Goal: Information Seeking & Learning: Learn about a topic

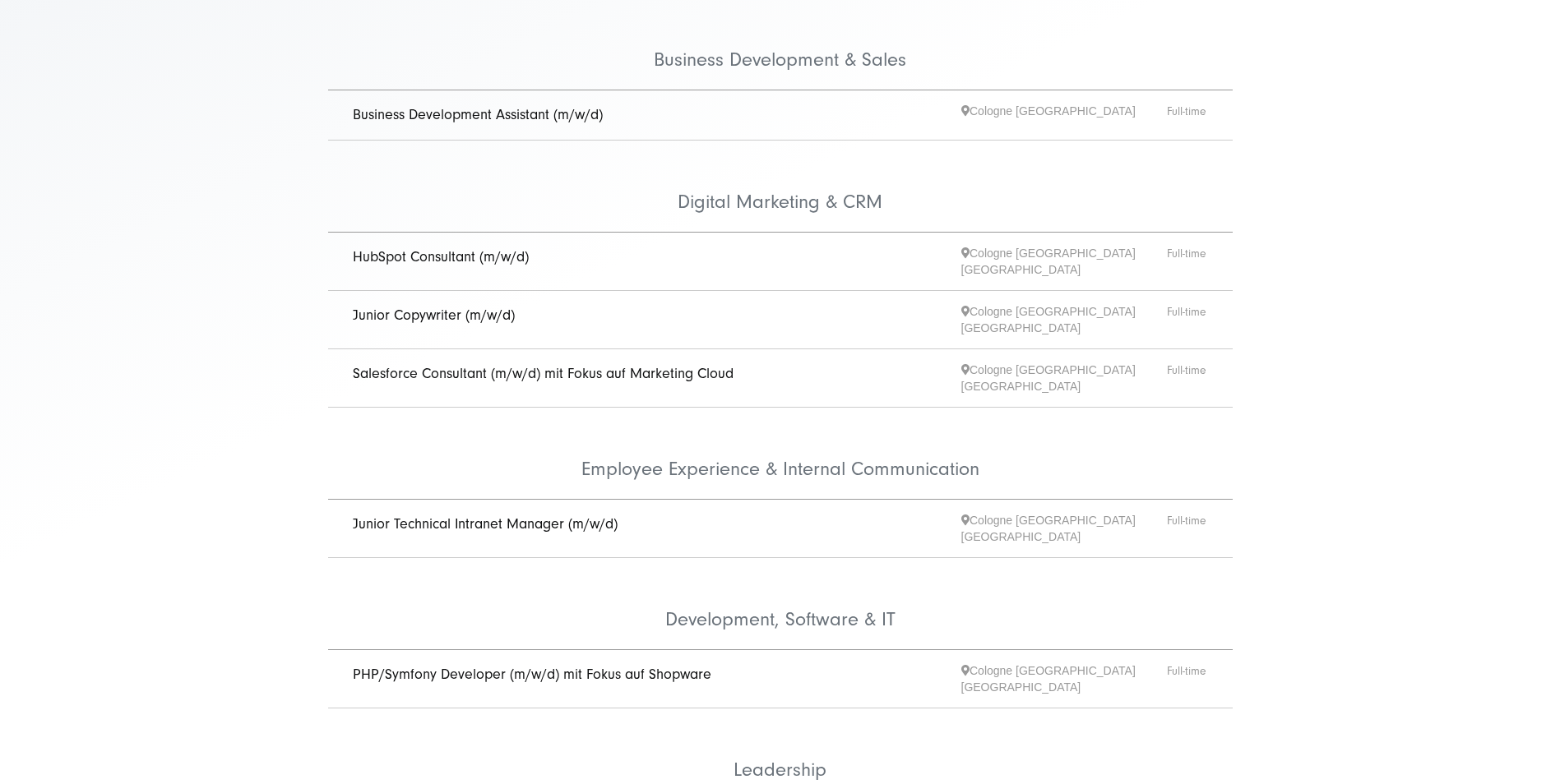
scroll to position [575, 0]
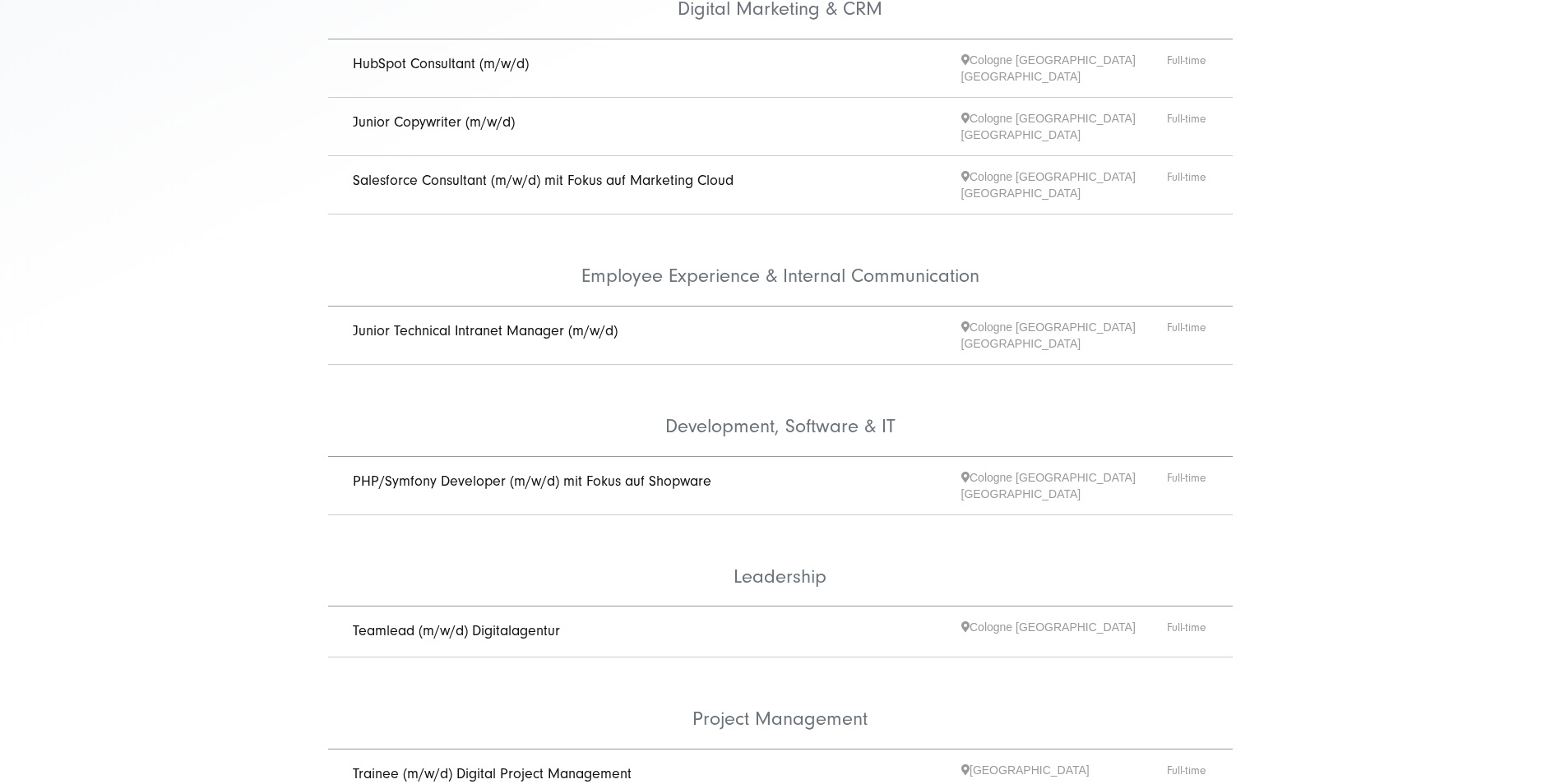
click at [561, 322] on link "Junior Technical Intranet Manager (m/w/d)" at bounding box center [485, 330] width 264 height 17
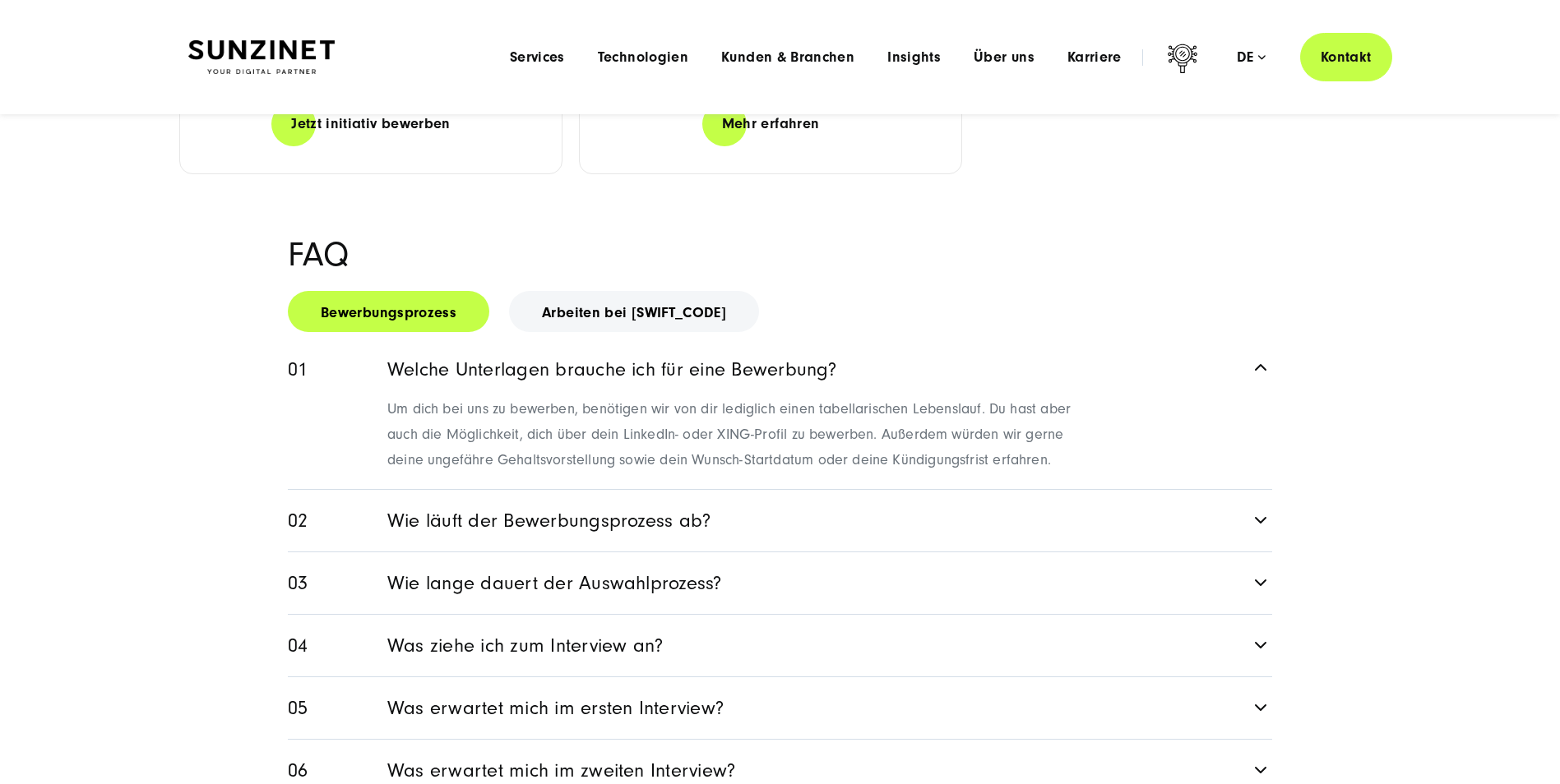
scroll to position [1971, 0]
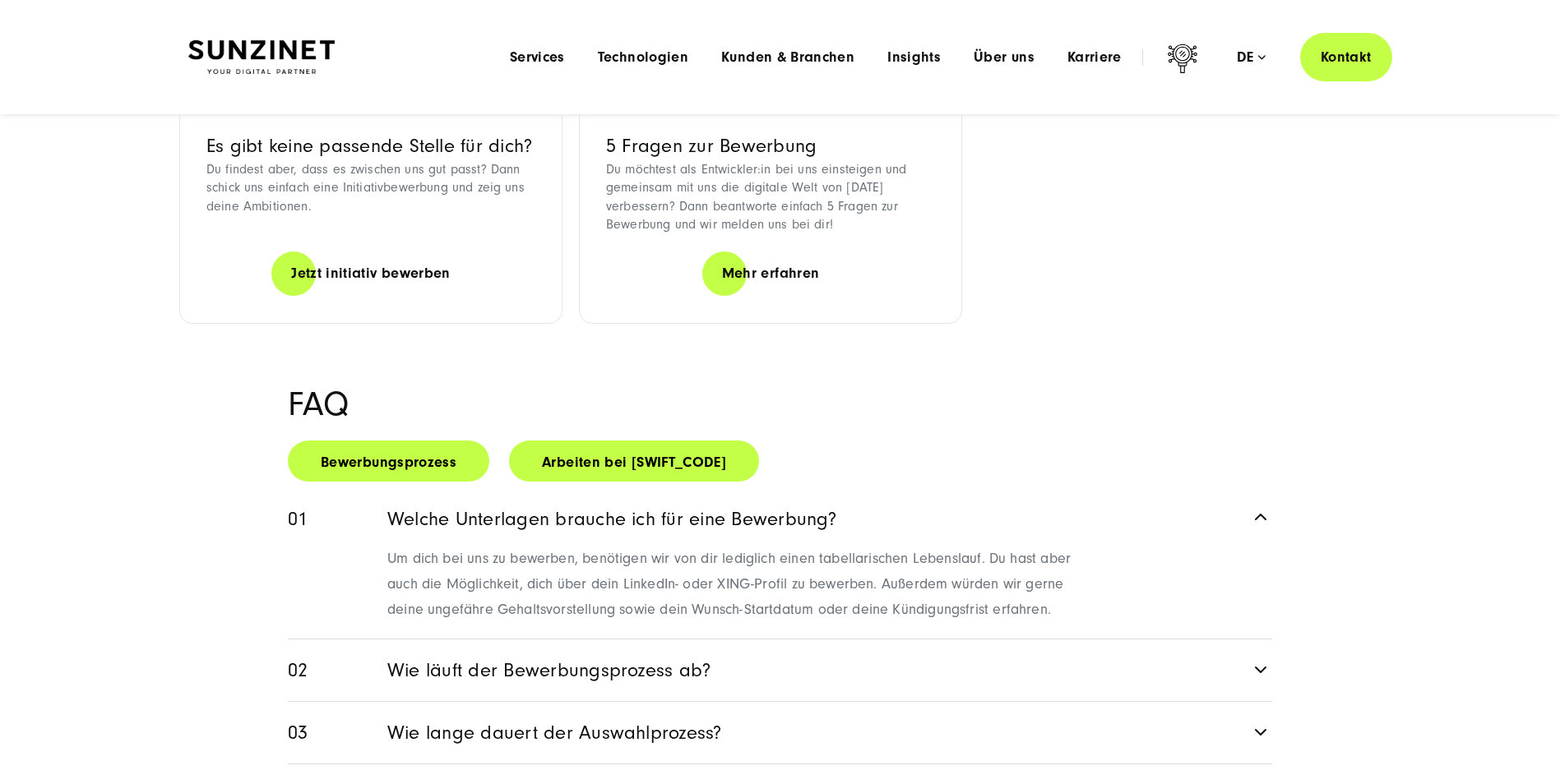
click at [644, 441] on link "Arbeiten bei [SWIFT_CODE]" at bounding box center [634, 461] width 250 height 41
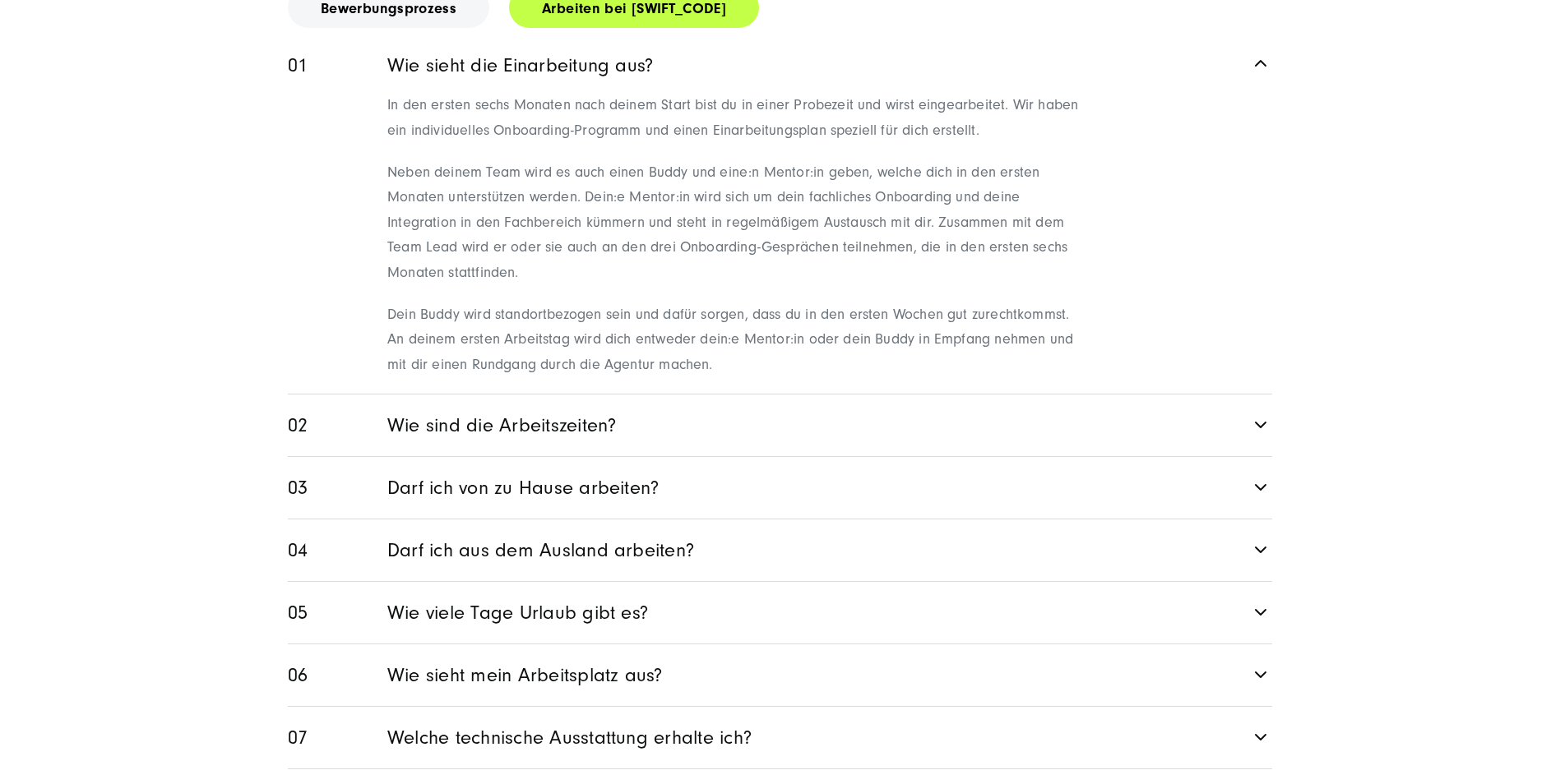
scroll to position [2464, 0]
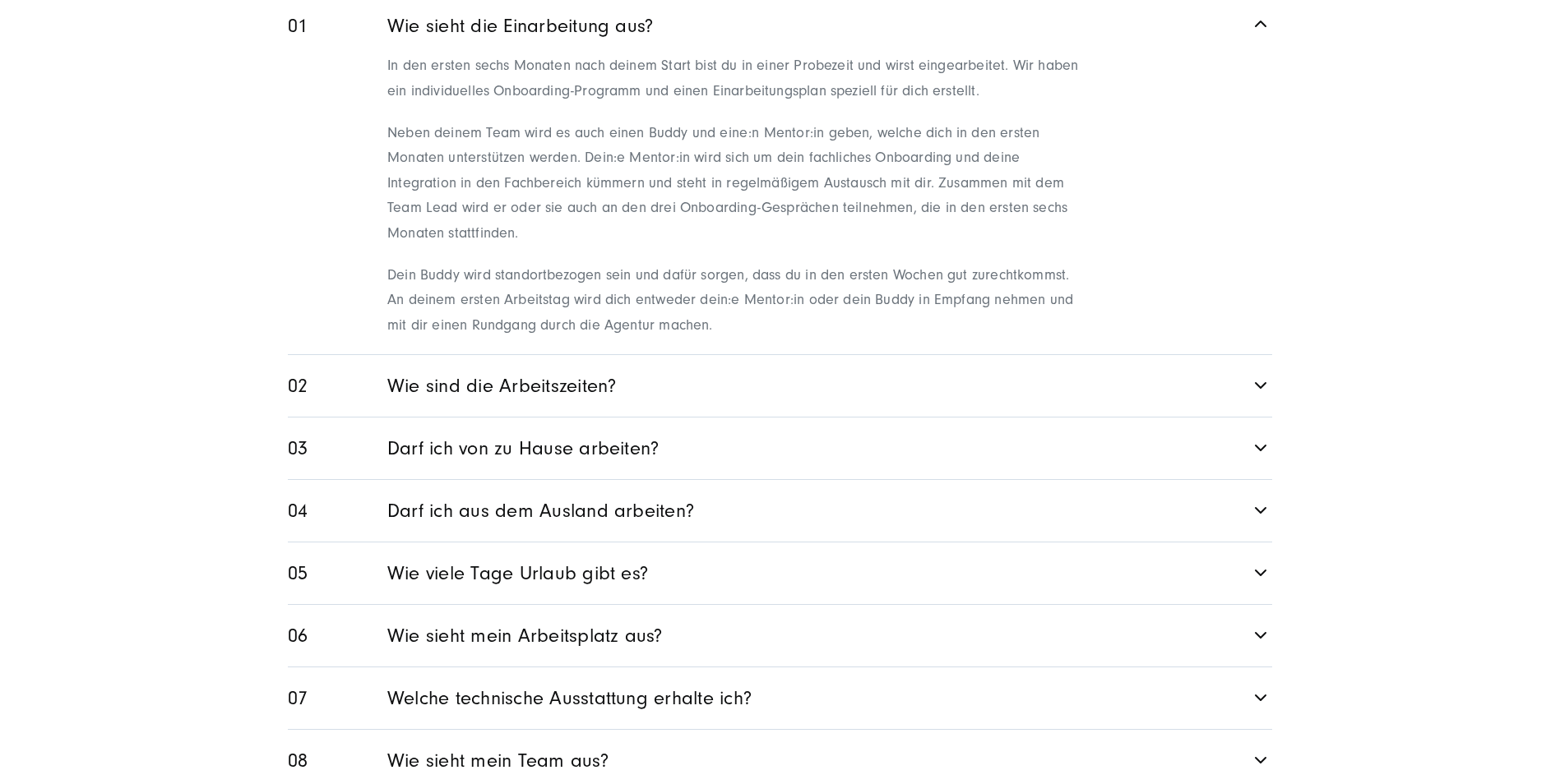
click at [684, 355] on link "Wie sind die Arbeitszeiten?" at bounding box center [780, 386] width 984 height 62
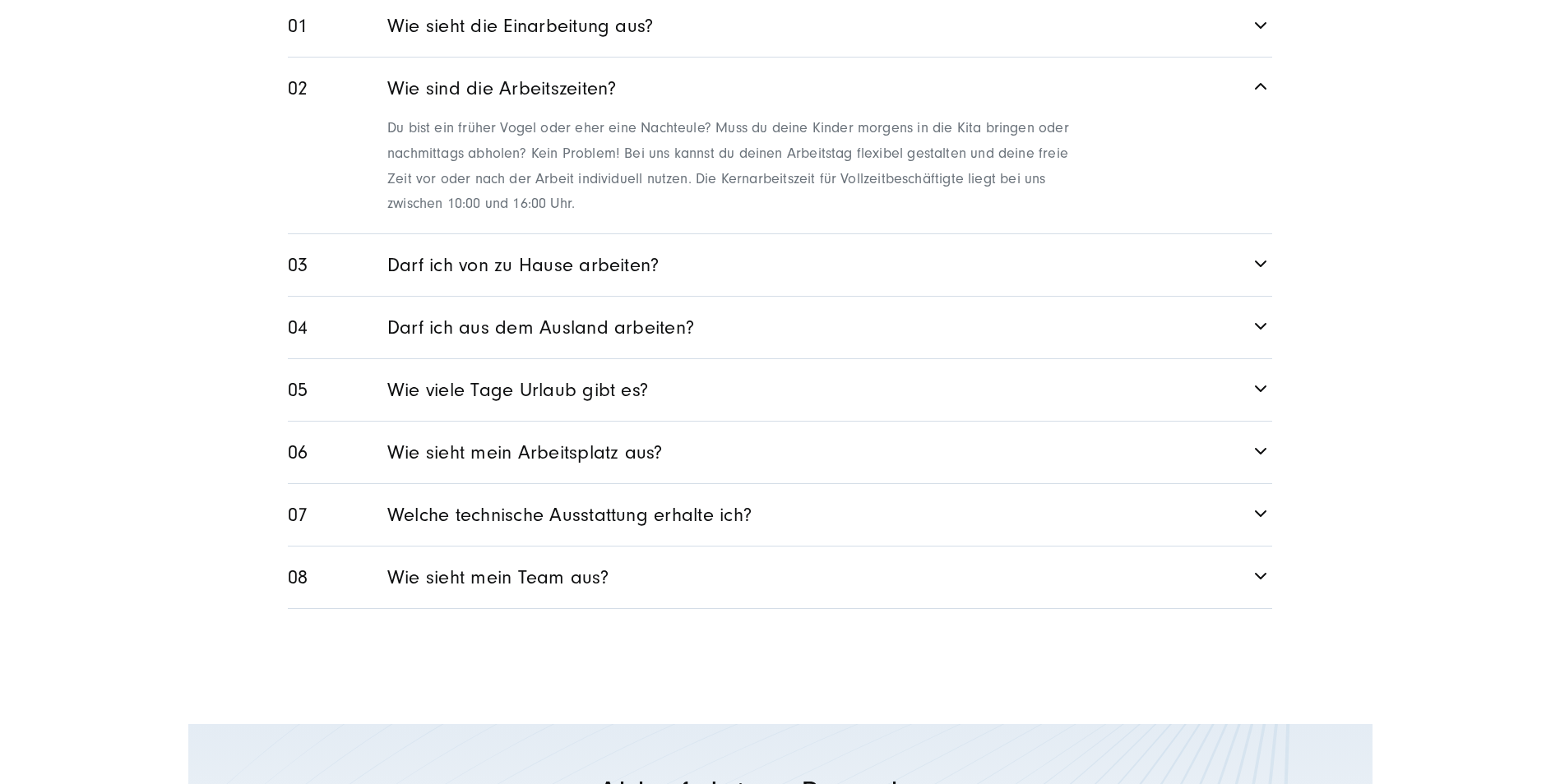
click at [628, 360] on link "Wie viele Tage Urlaub gibt es?" at bounding box center [780, 390] width 984 height 62
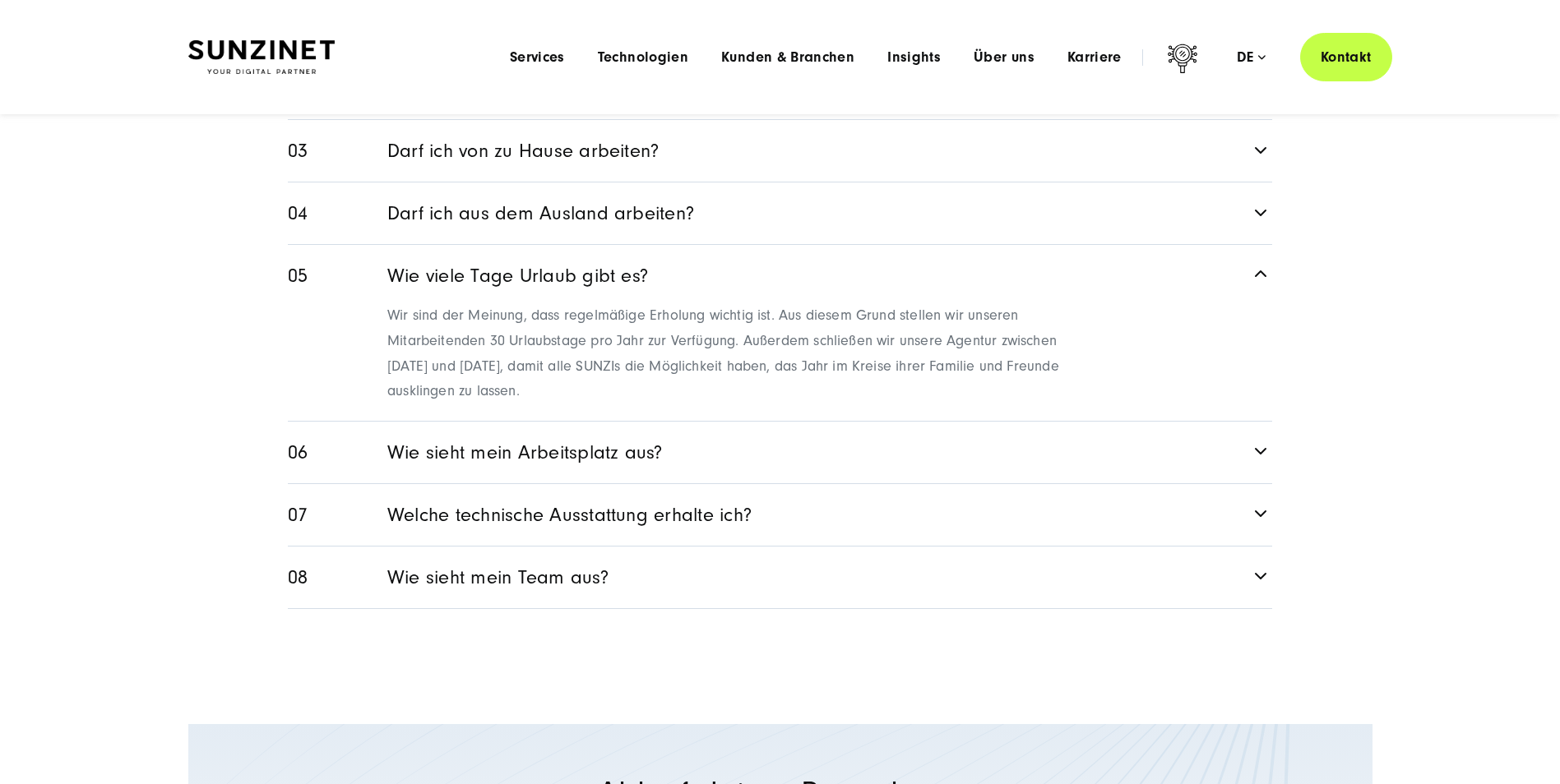
scroll to position [2441, 0]
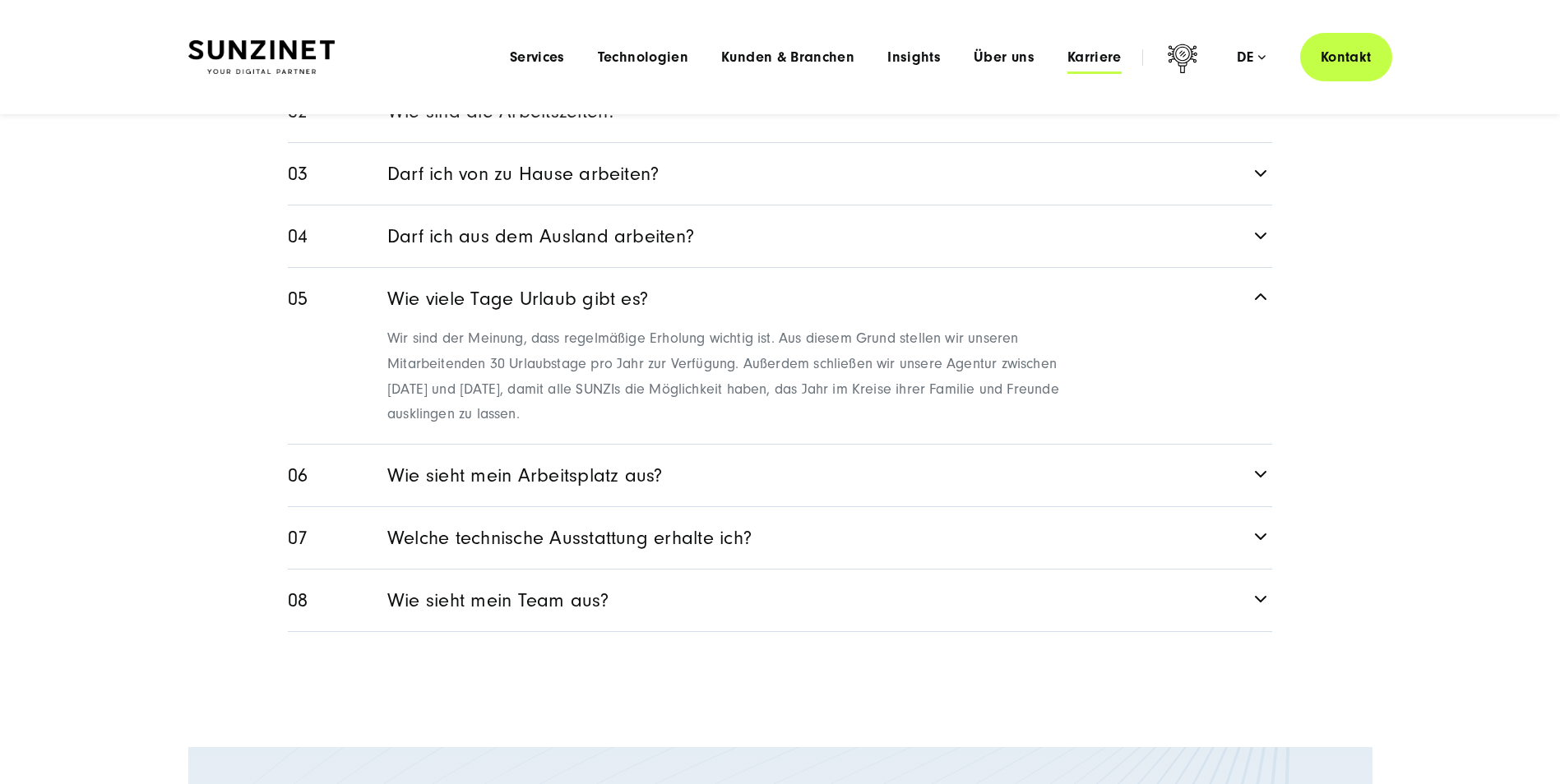
click at [1120, 53] on span "Karriere" at bounding box center [1095, 58] width 54 height 16
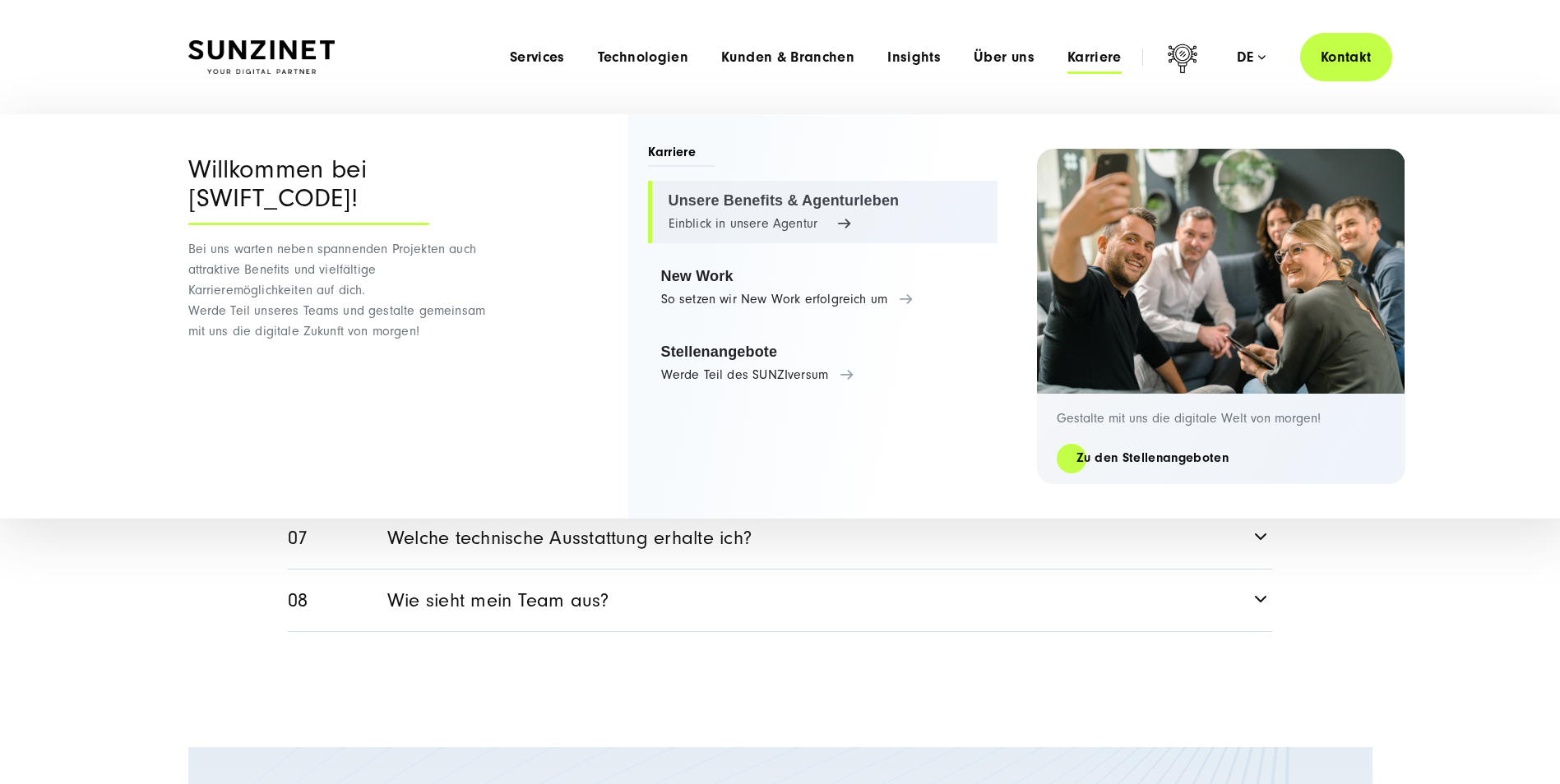
click at [753, 200] on link "Unsere Benefits & Agenturleben Einblick in unsere Agentur" at bounding box center [822, 211] width 350 height 62
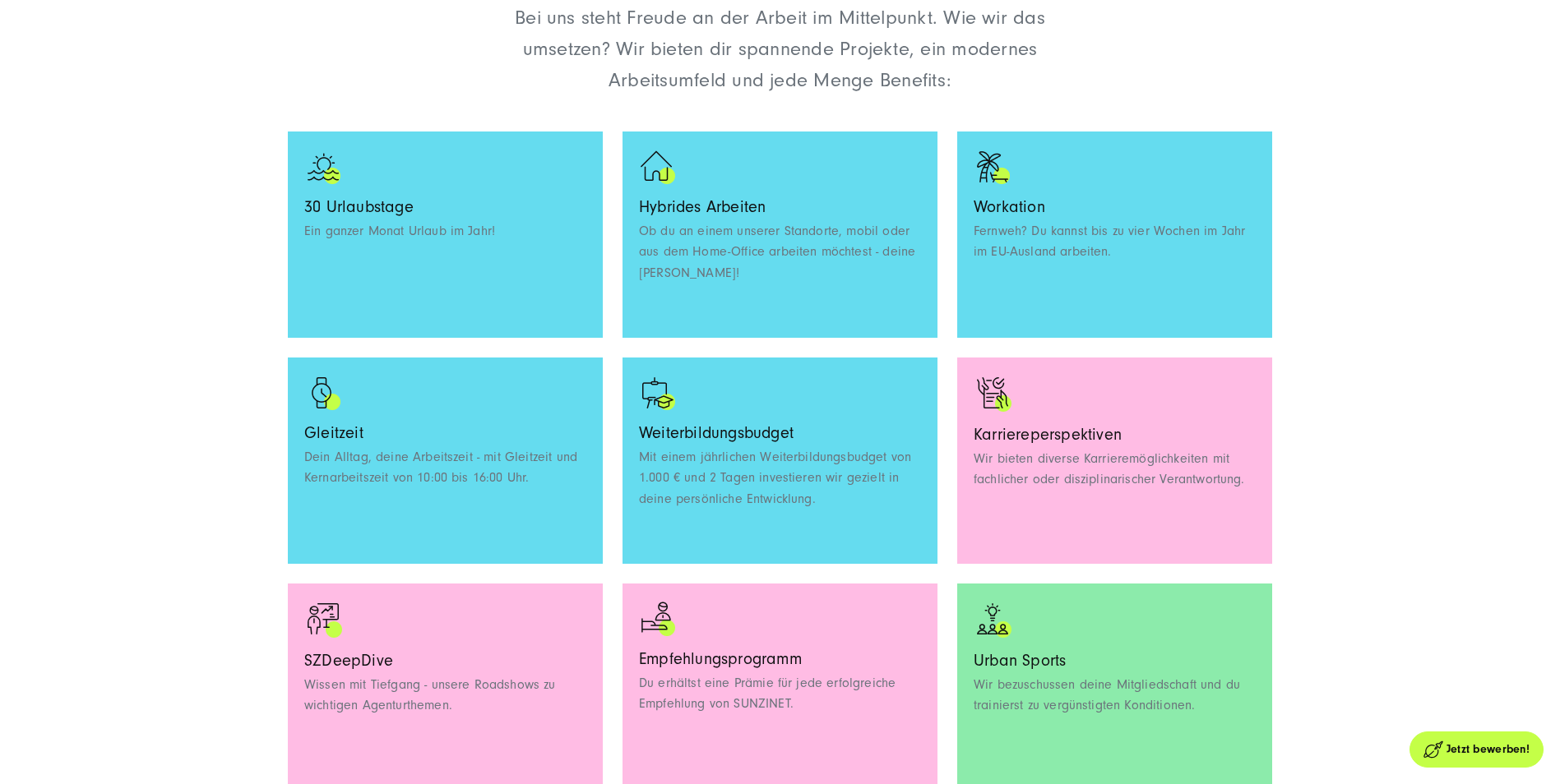
scroll to position [1315, 0]
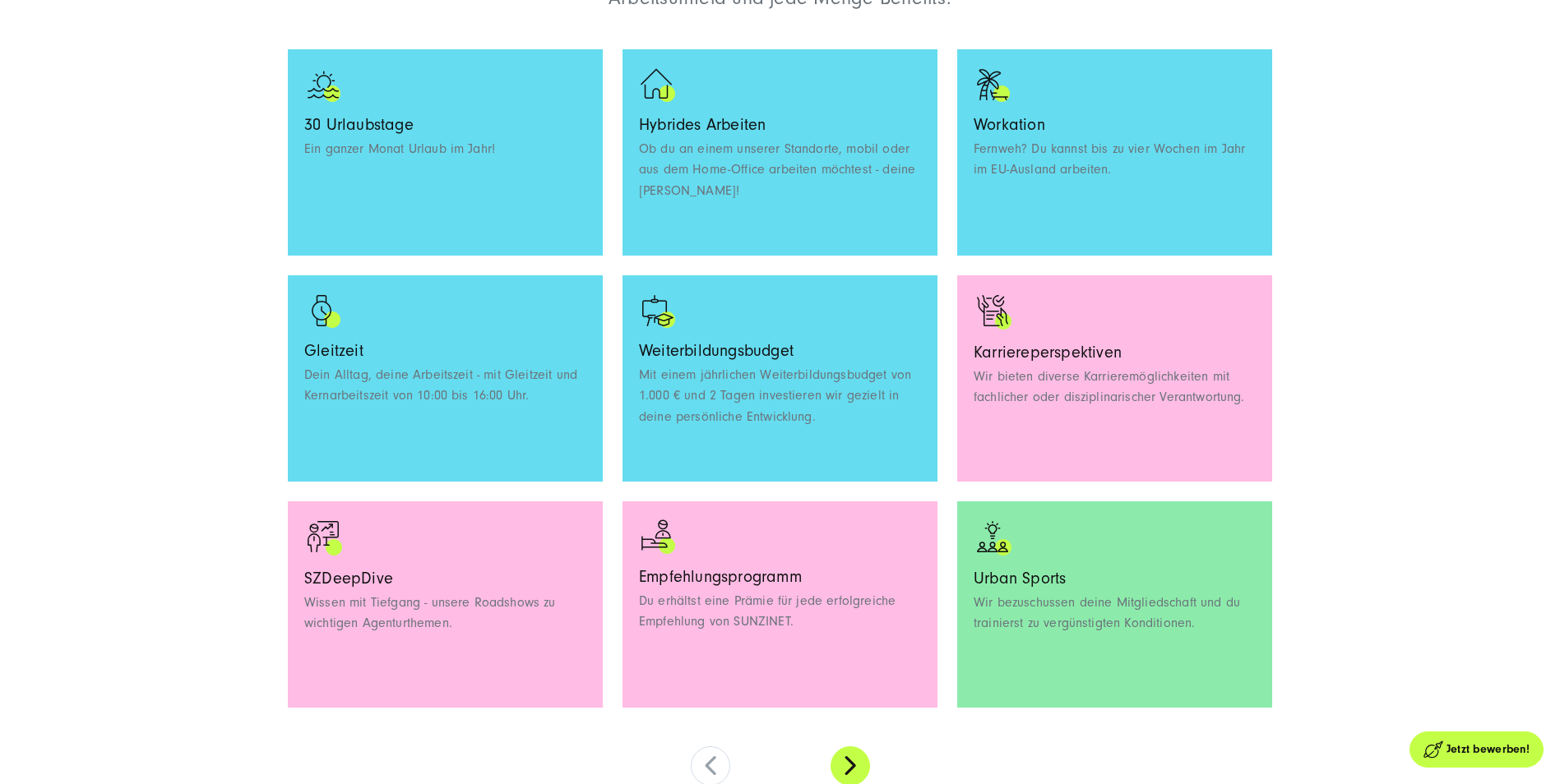
click at [857, 755] on button at bounding box center [850, 766] width 40 height 40
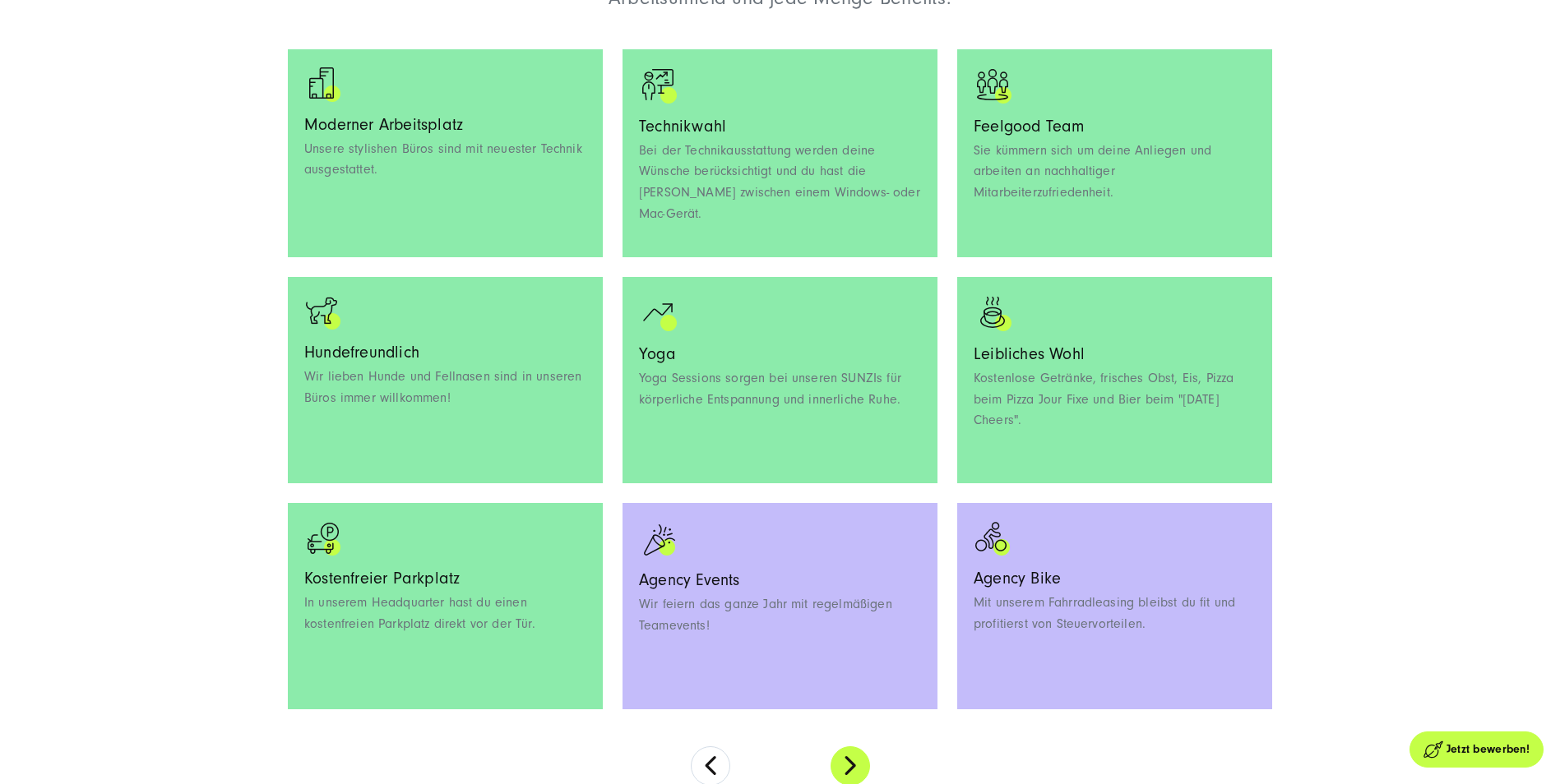
click at [852, 759] on button at bounding box center [850, 766] width 40 height 40
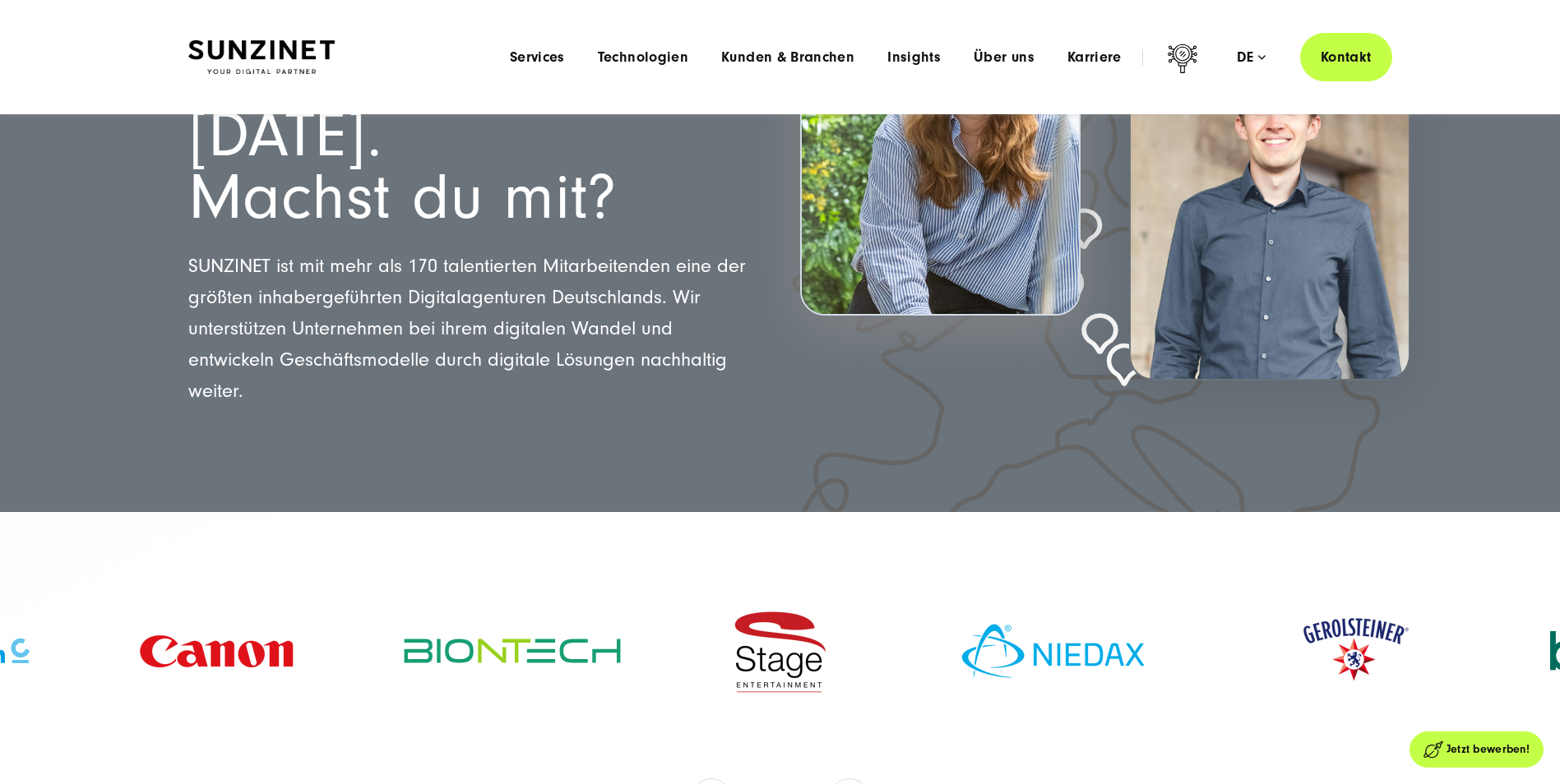
scroll to position [0, 0]
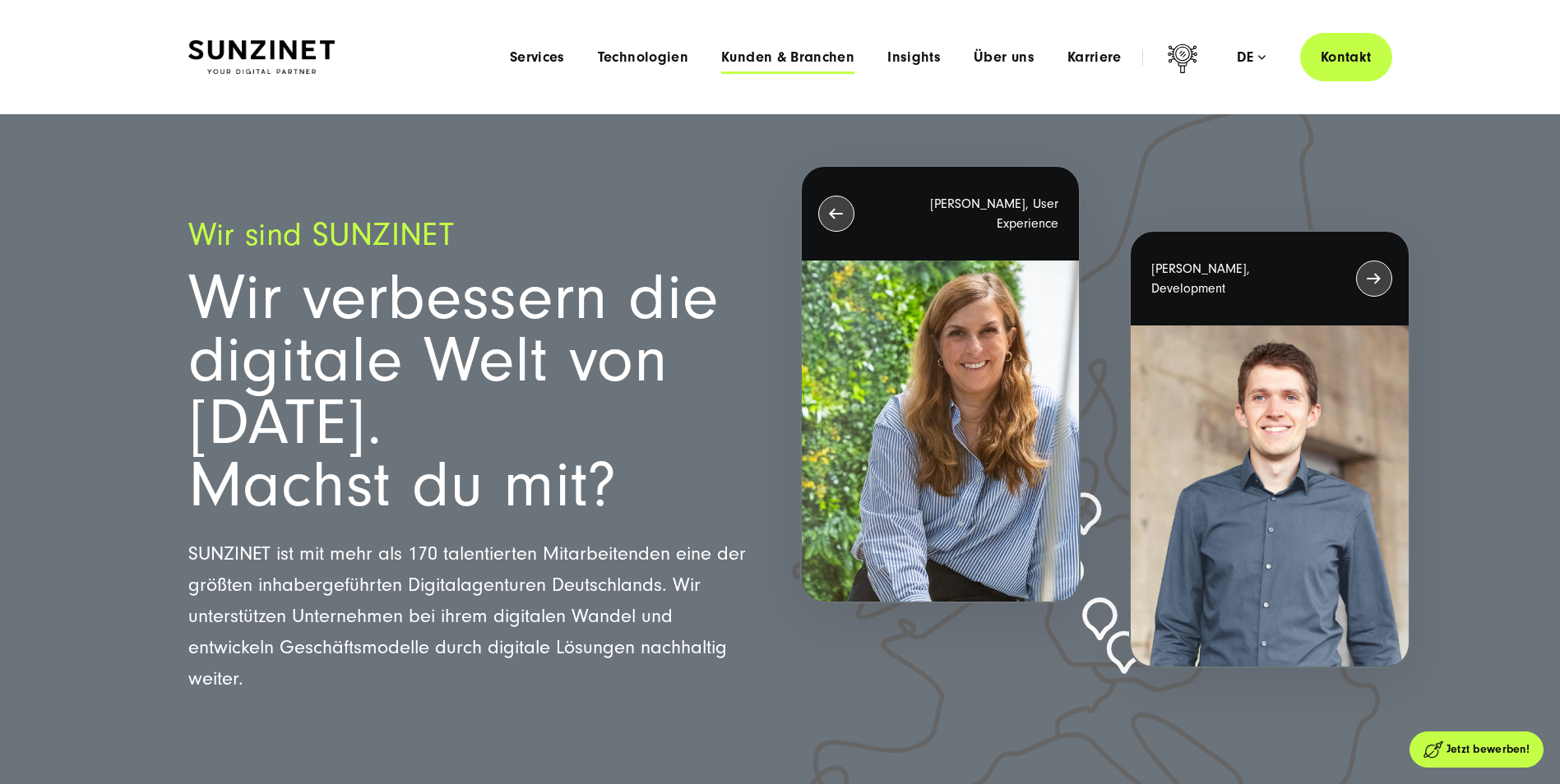
click at [773, 65] on span "Kunden & Branchen" at bounding box center [788, 58] width 133 height 16
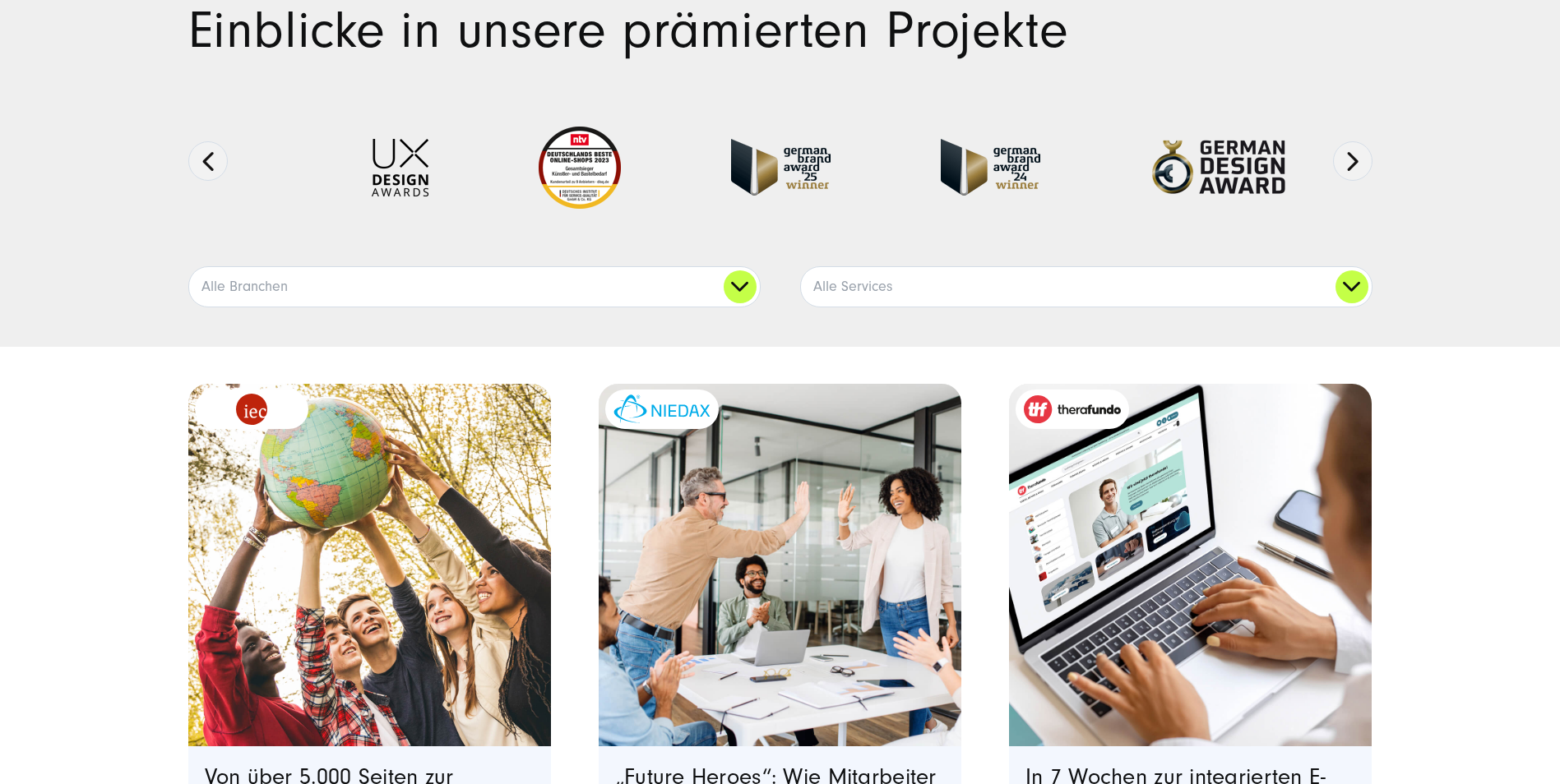
scroll to position [165, 0]
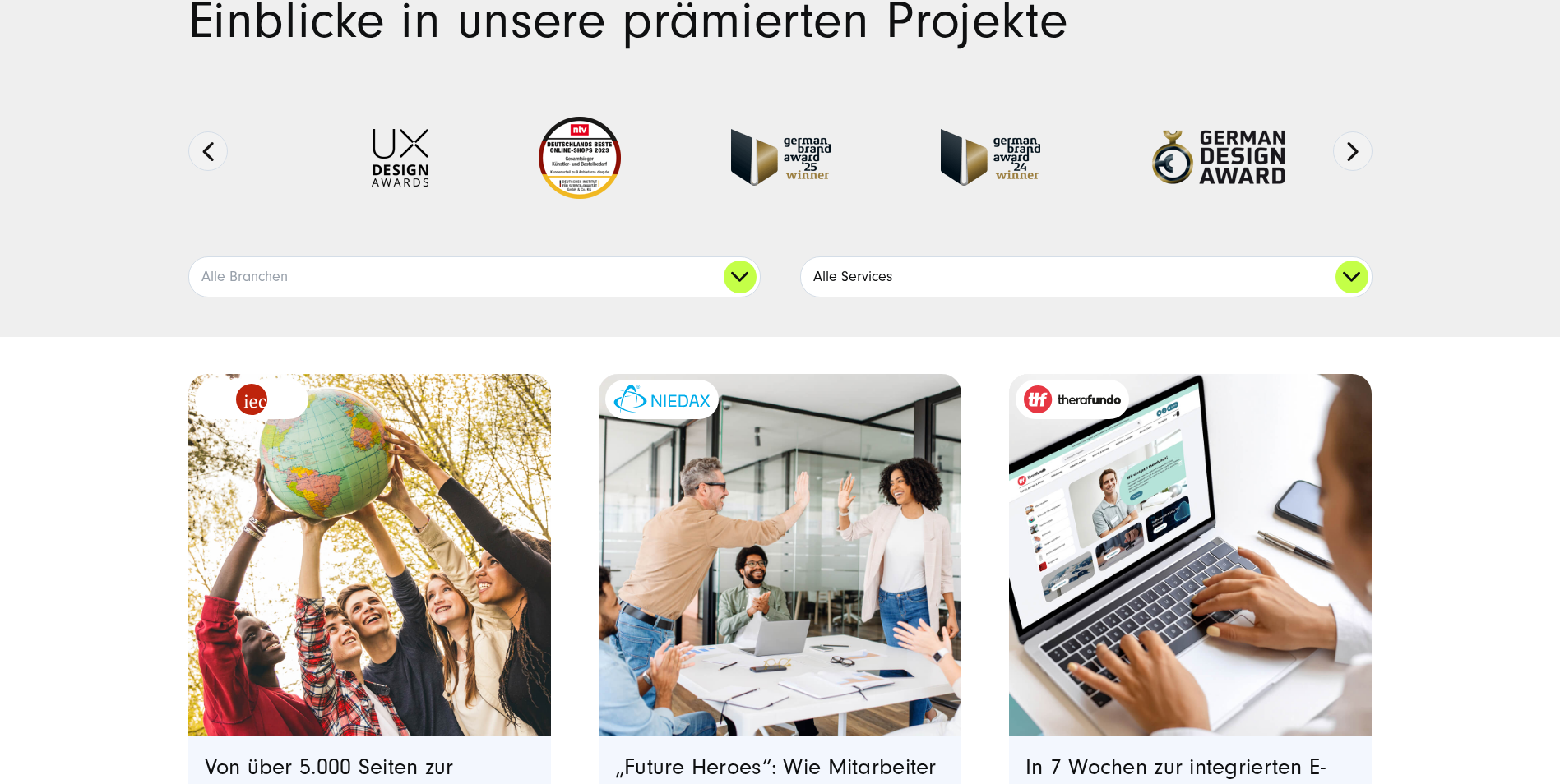
click at [845, 267] on link "Alle Services" at bounding box center [1086, 277] width 570 height 40
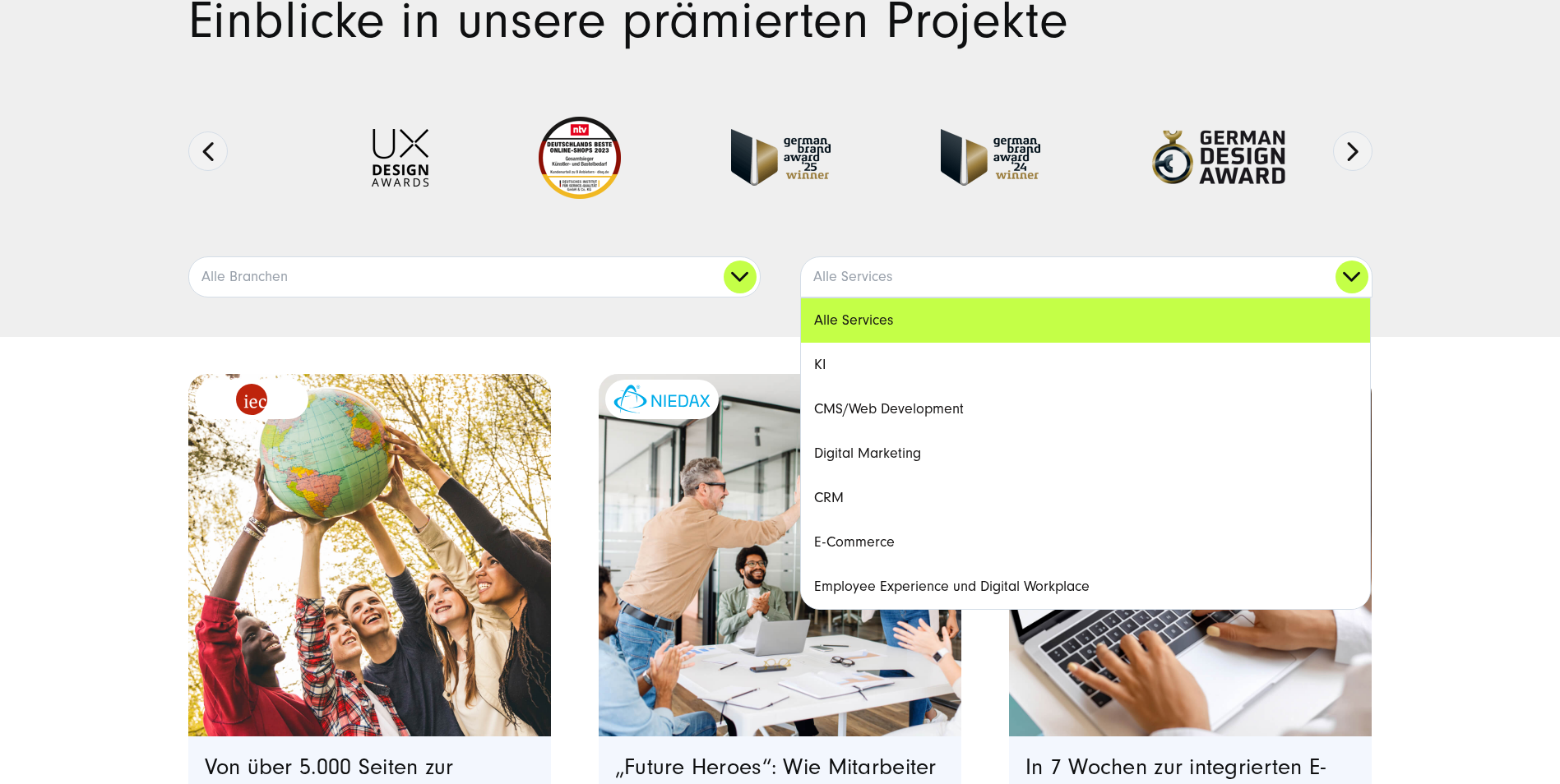
click at [899, 411] on link "CMS/Web Development" at bounding box center [1085, 409] width 569 height 44
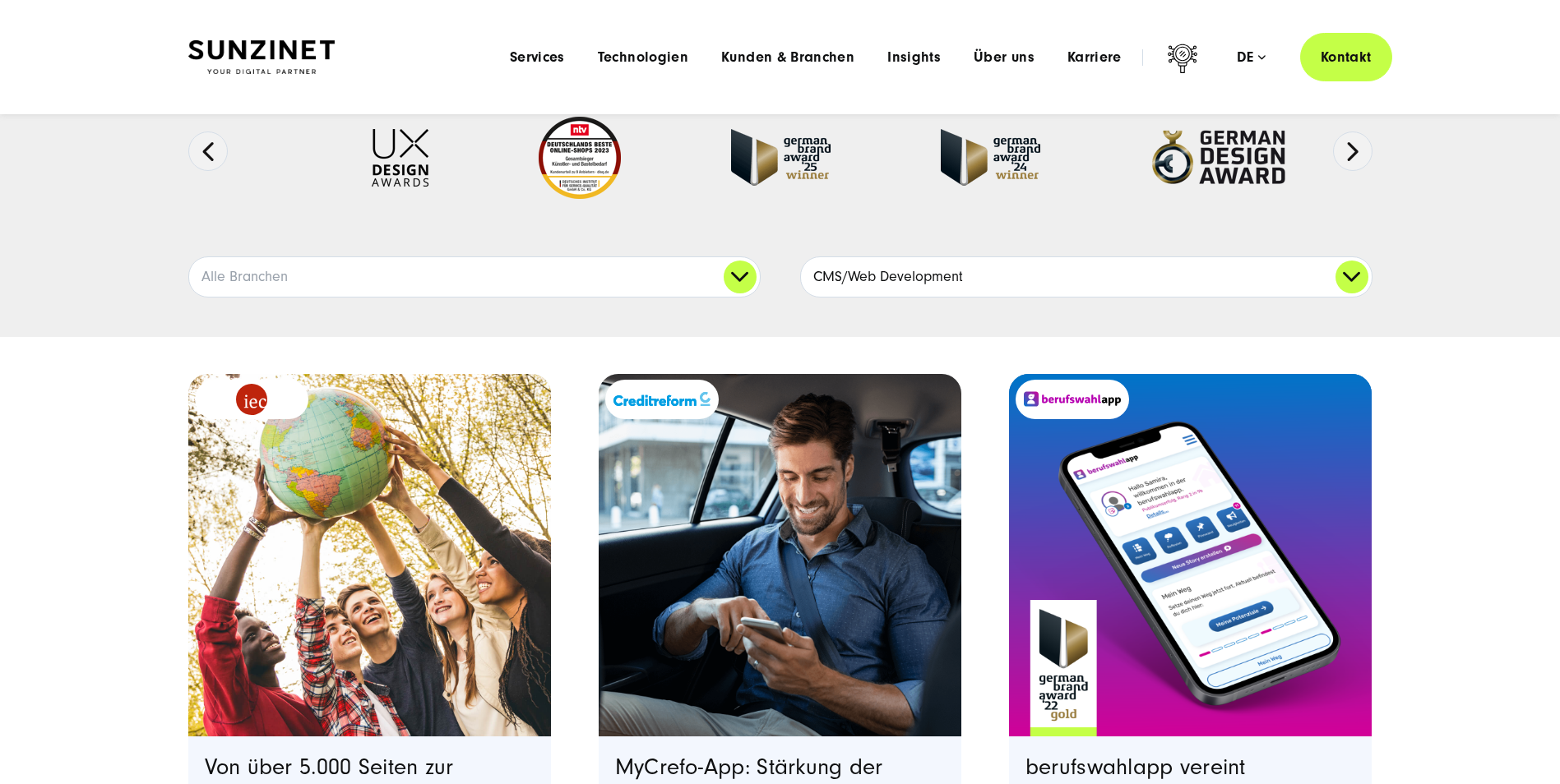
click at [969, 276] on link "CMS/Web Development" at bounding box center [1086, 277] width 570 height 40
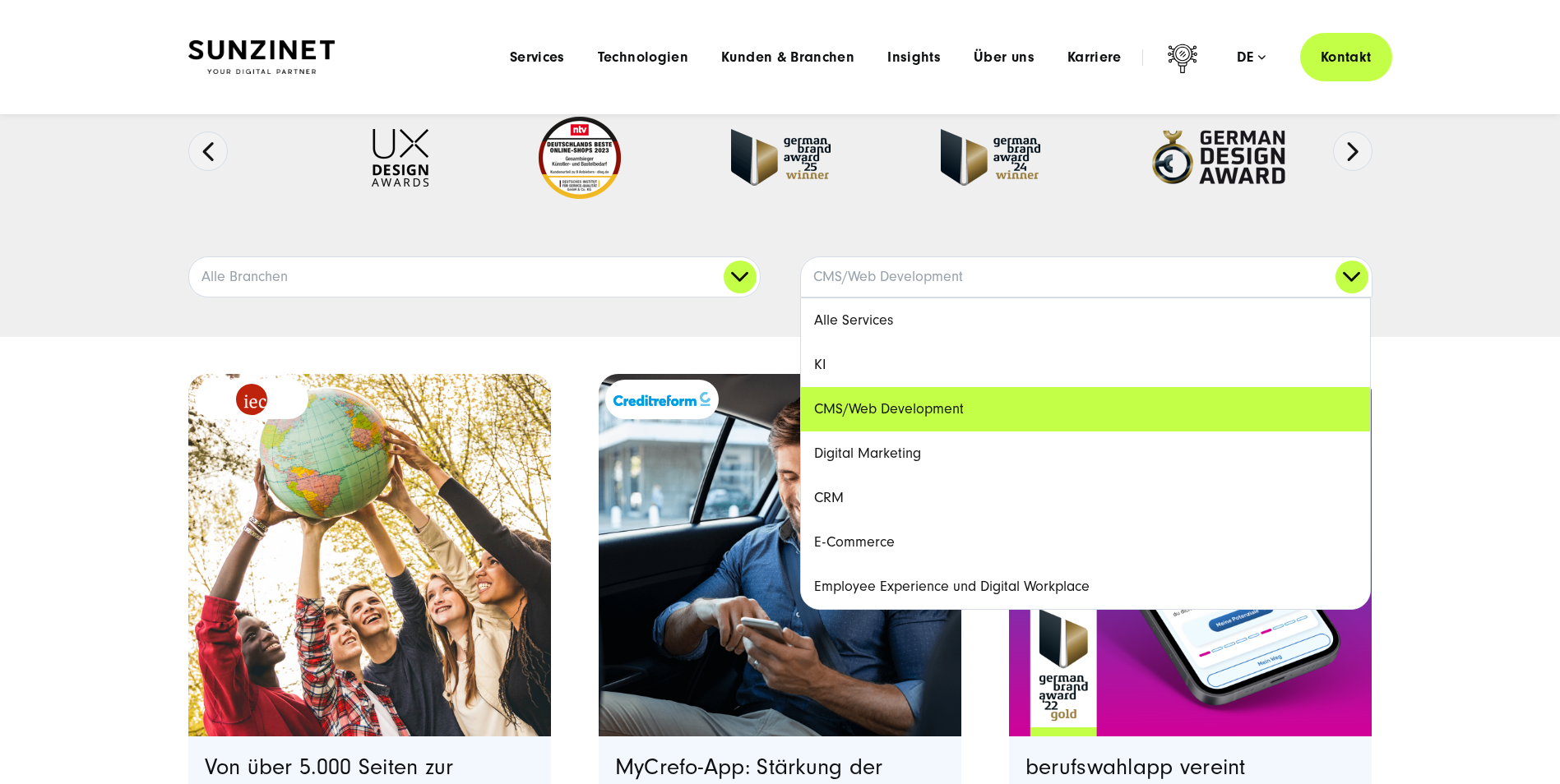
click at [979, 579] on link "Employee Experience und Digital Workplace" at bounding box center [1085, 586] width 569 height 44
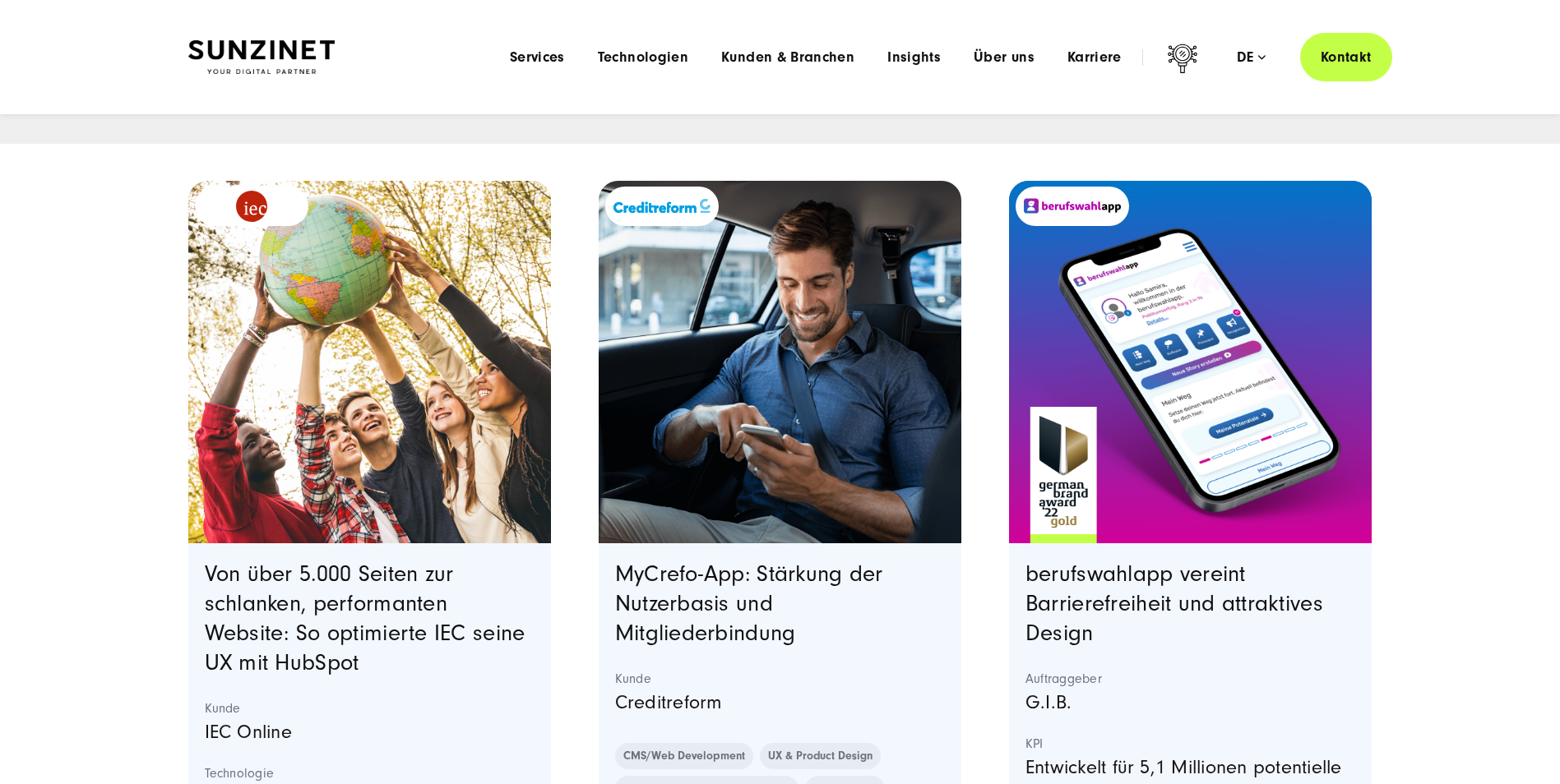
scroll to position [0, 0]
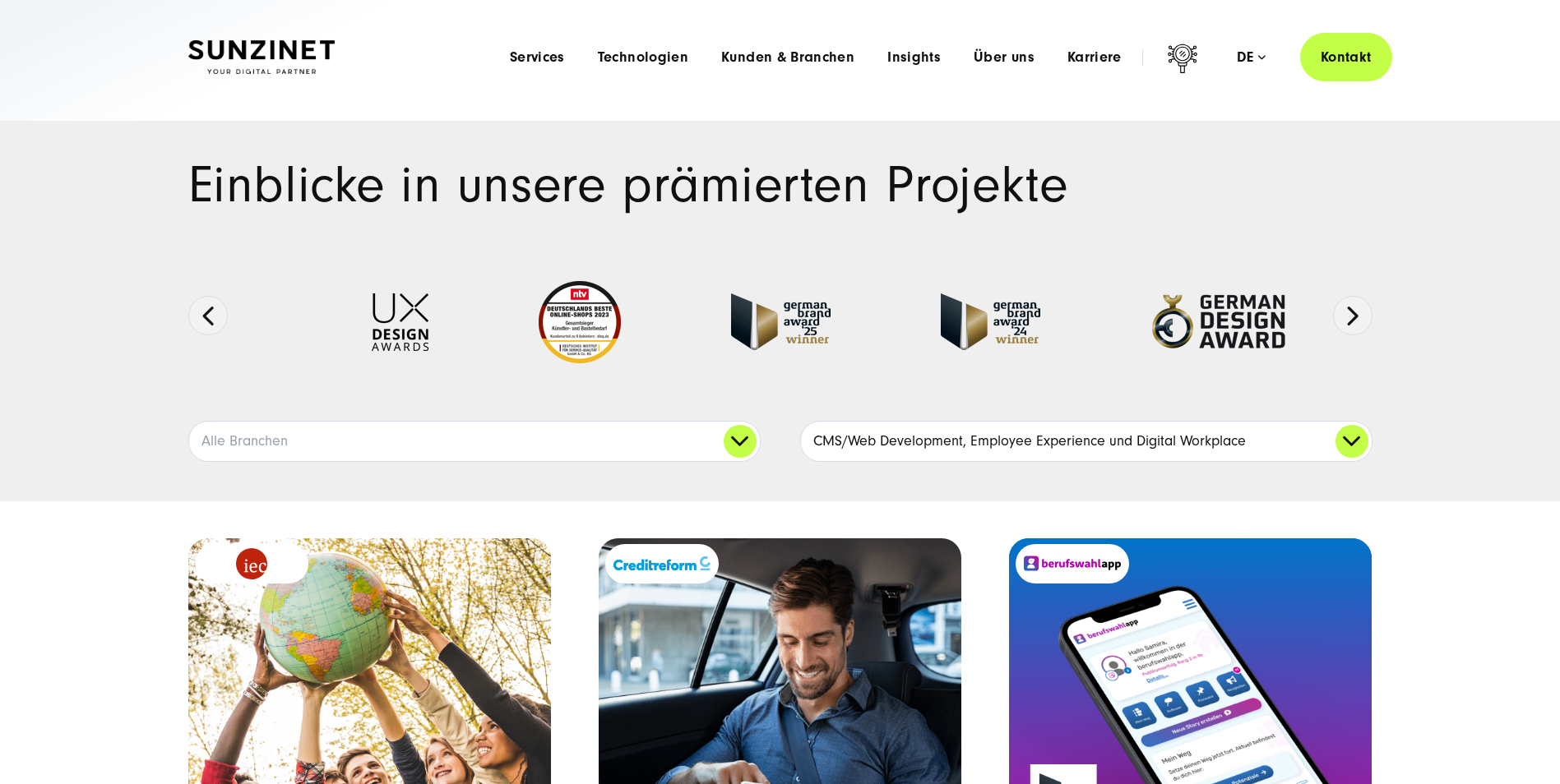
click at [997, 452] on link "CMS/Web Development, Employee Experience und Digital Workplace" at bounding box center [1086, 441] width 570 height 40
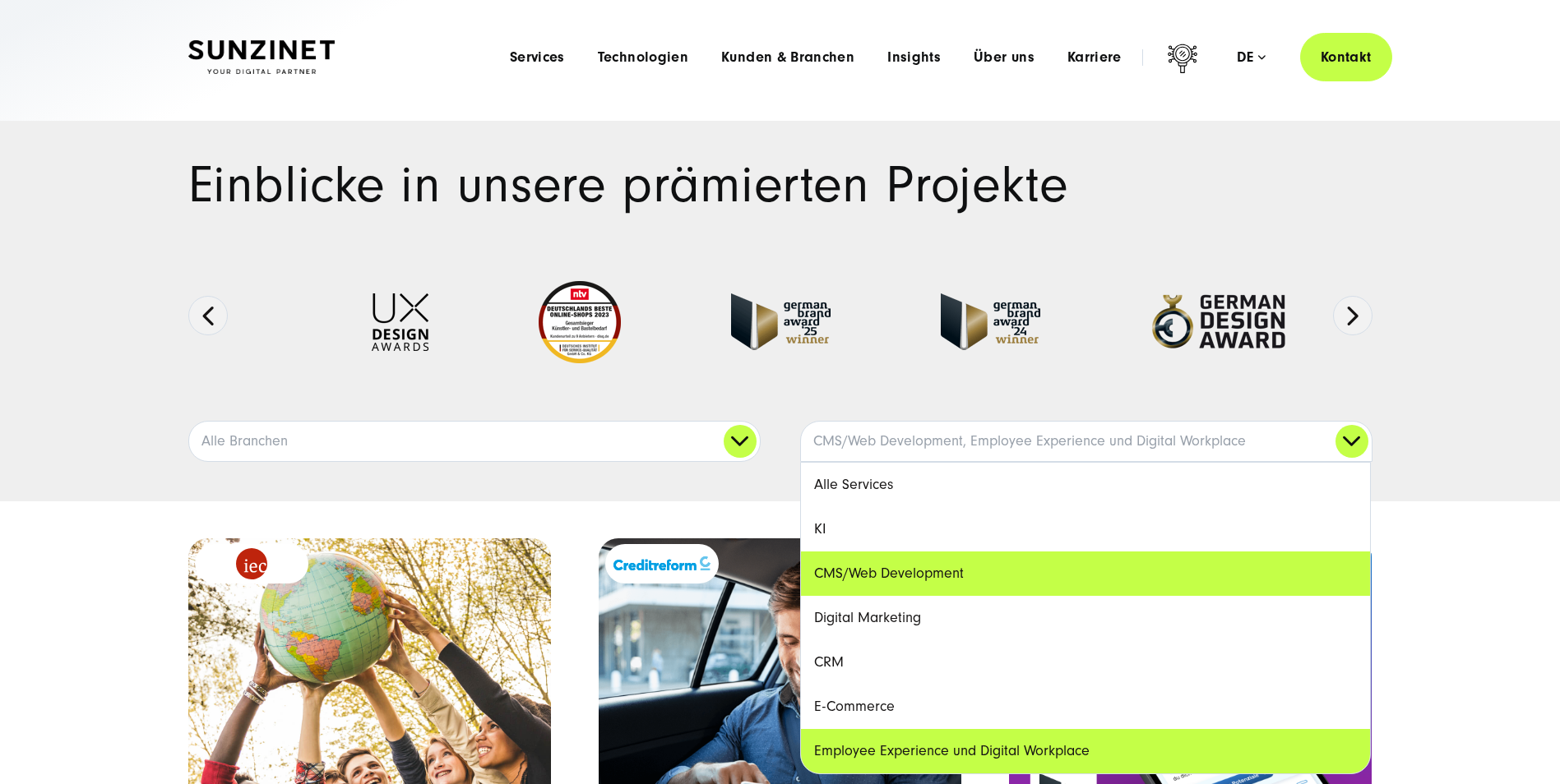
click at [946, 478] on link "Alle Services" at bounding box center [1085, 485] width 569 height 44
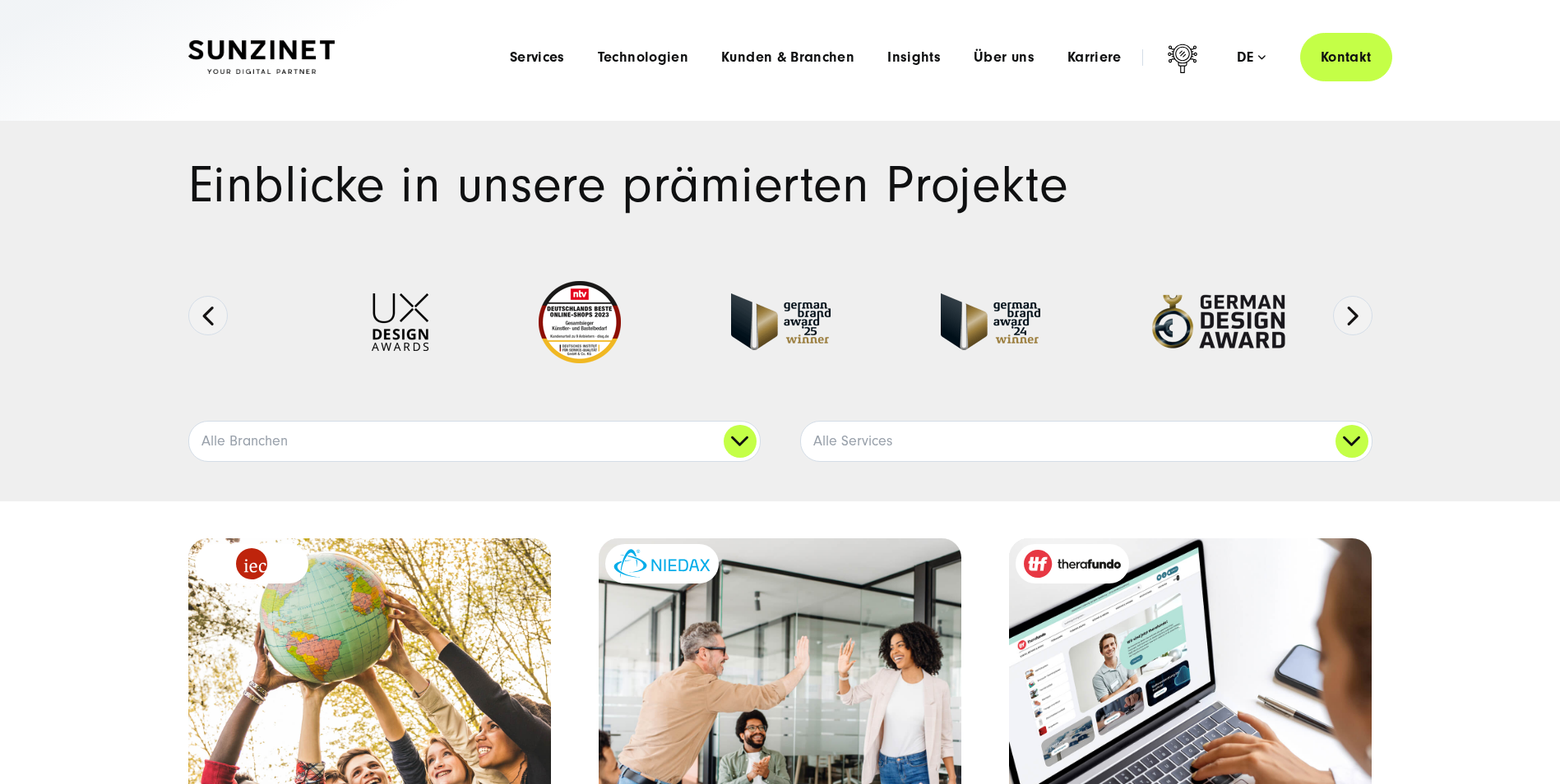
click at [621, 465] on div "Einblicke in unsere prämierten Projekte Ausgezeichnete Arbeiten:" at bounding box center [780, 310] width 1560 height 380
click at [622, 447] on link "Alle Branchen" at bounding box center [474, 441] width 570 height 40
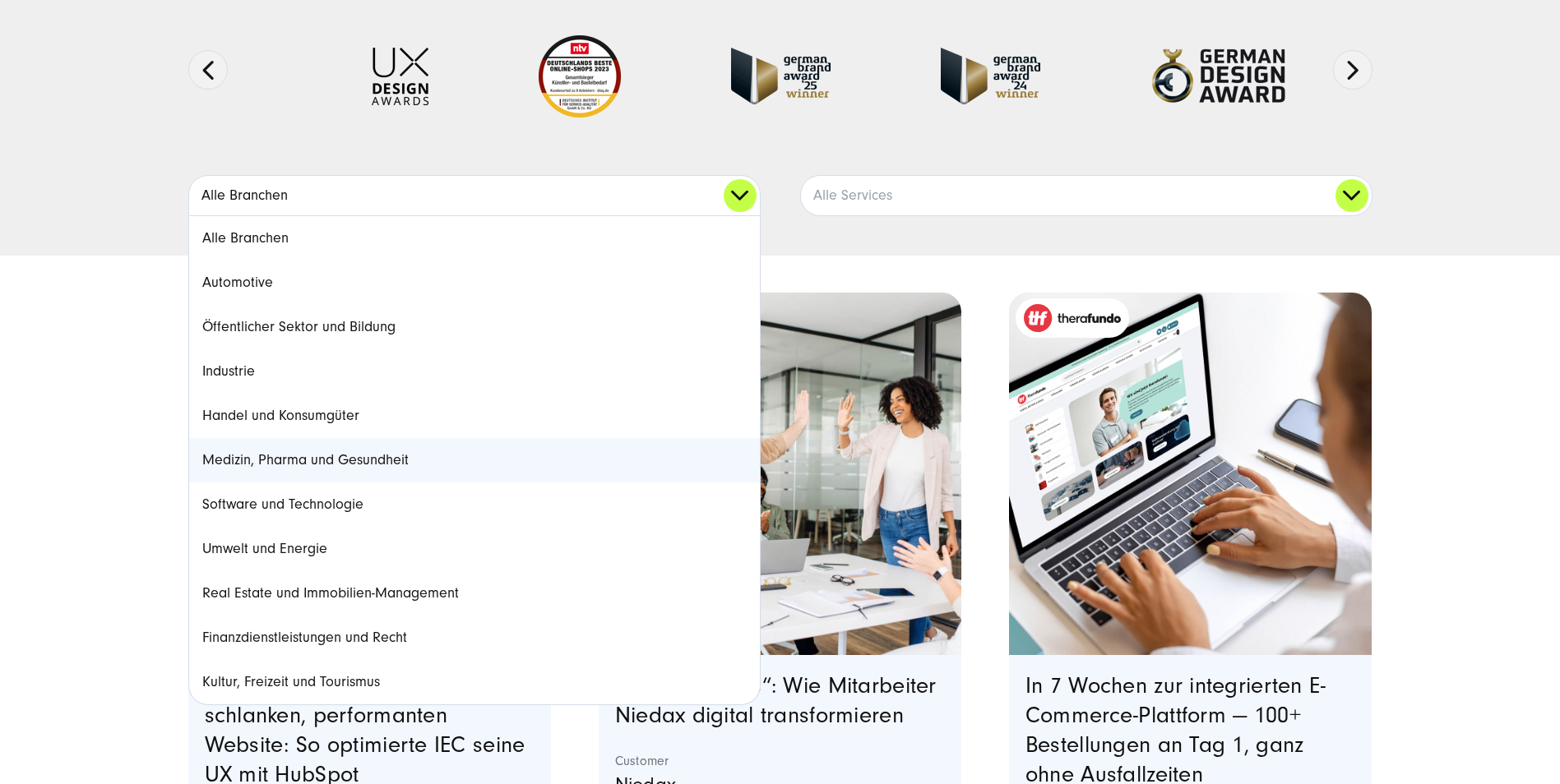
scroll to position [246, 0]
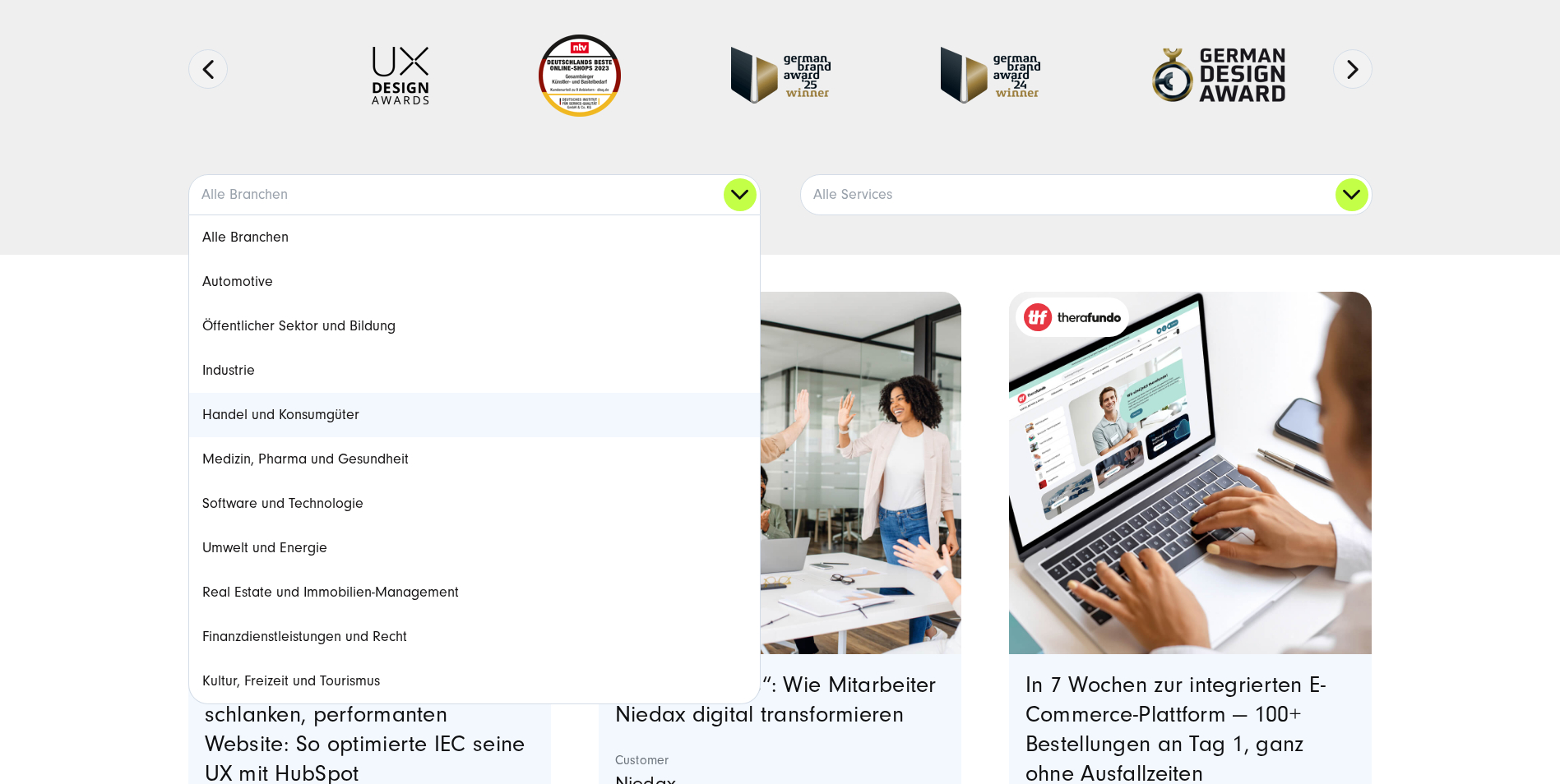
click at [332, 416] on link "Handel und Konsumgüter" at bounding box center [474, 414] width 570 height 44
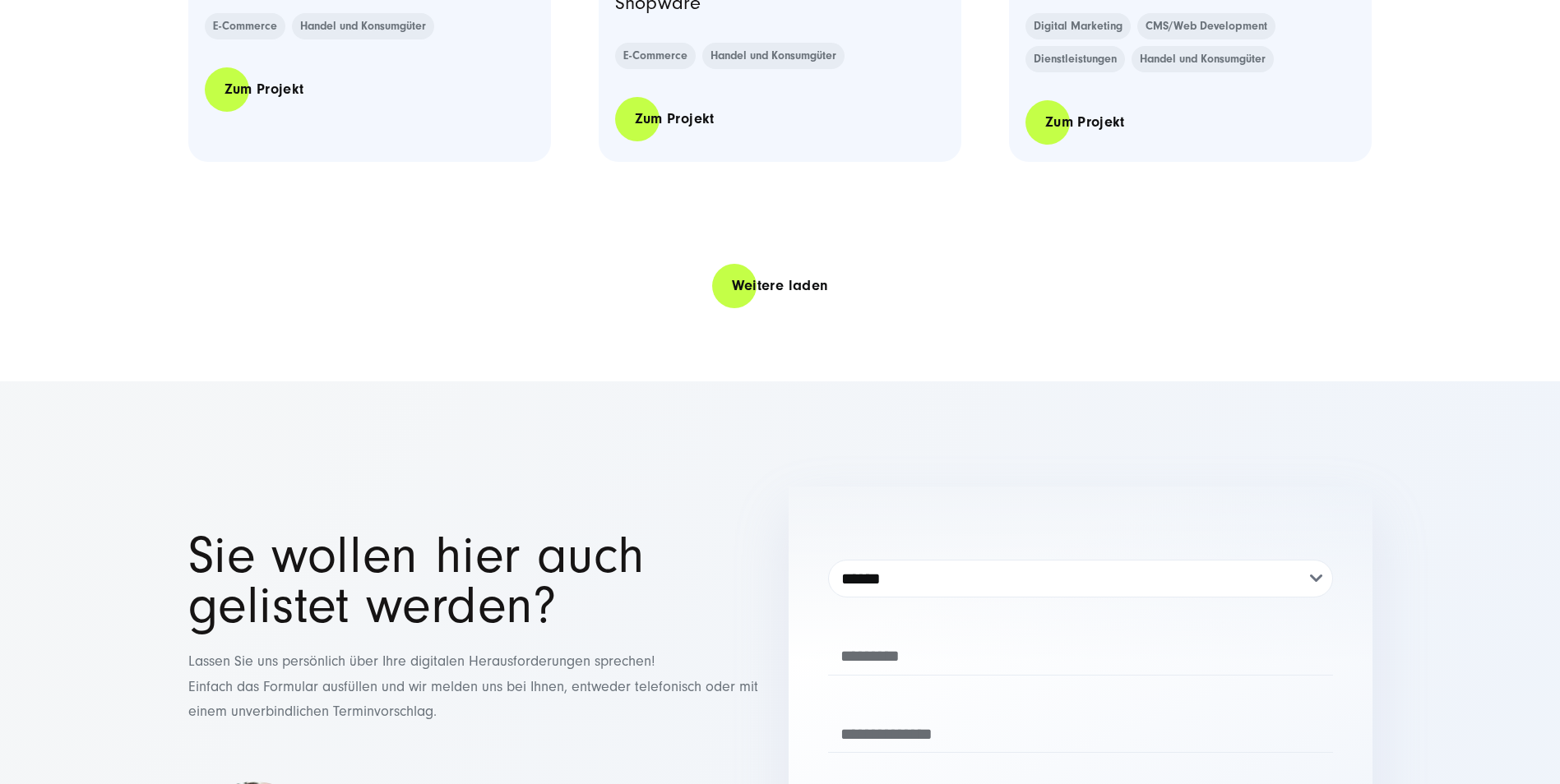
scroll to position [3699, 0]
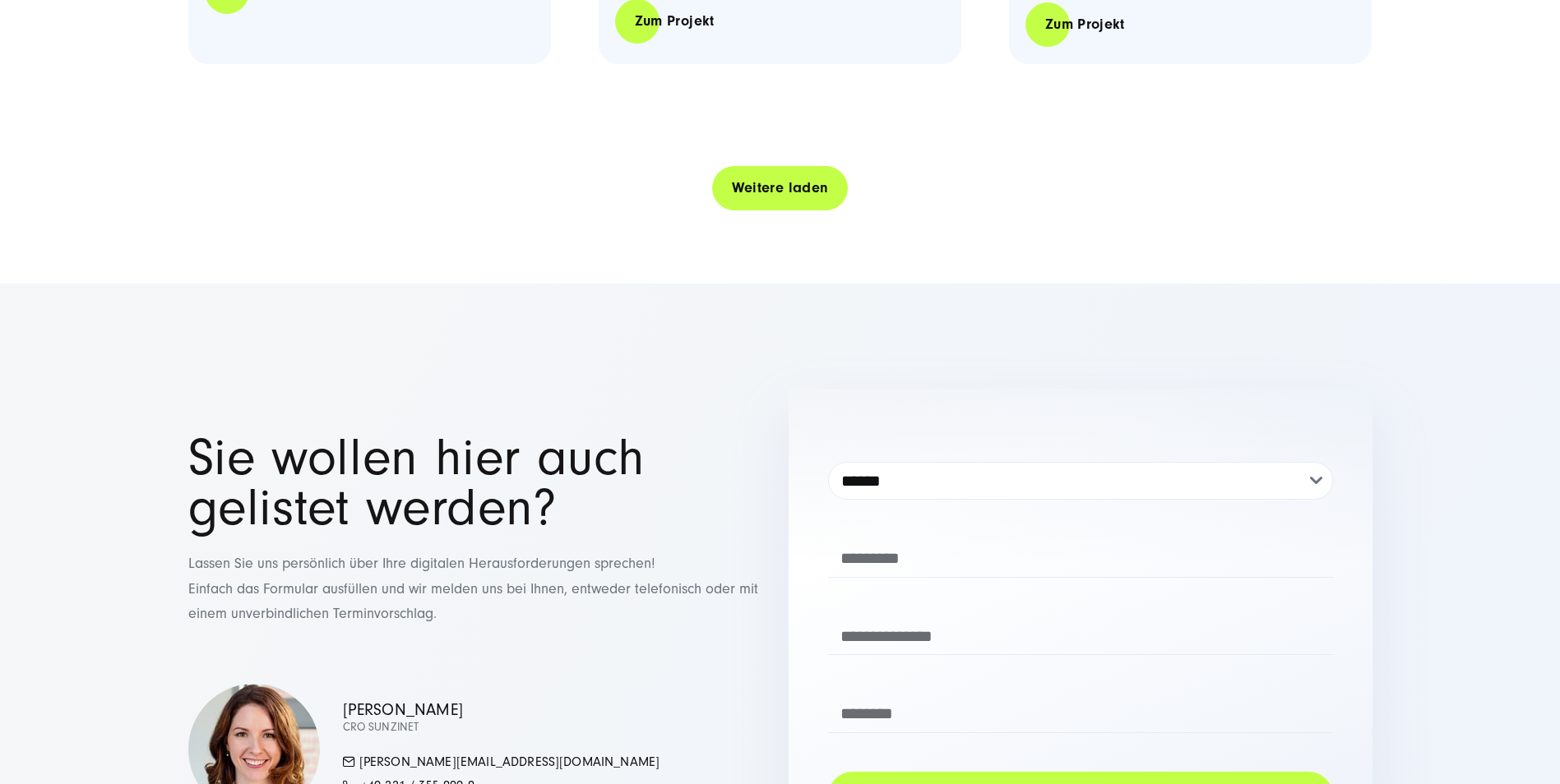
click at [784, 192] on link "Weitere laden" at bounding box center [781, 188] width 137 height 47
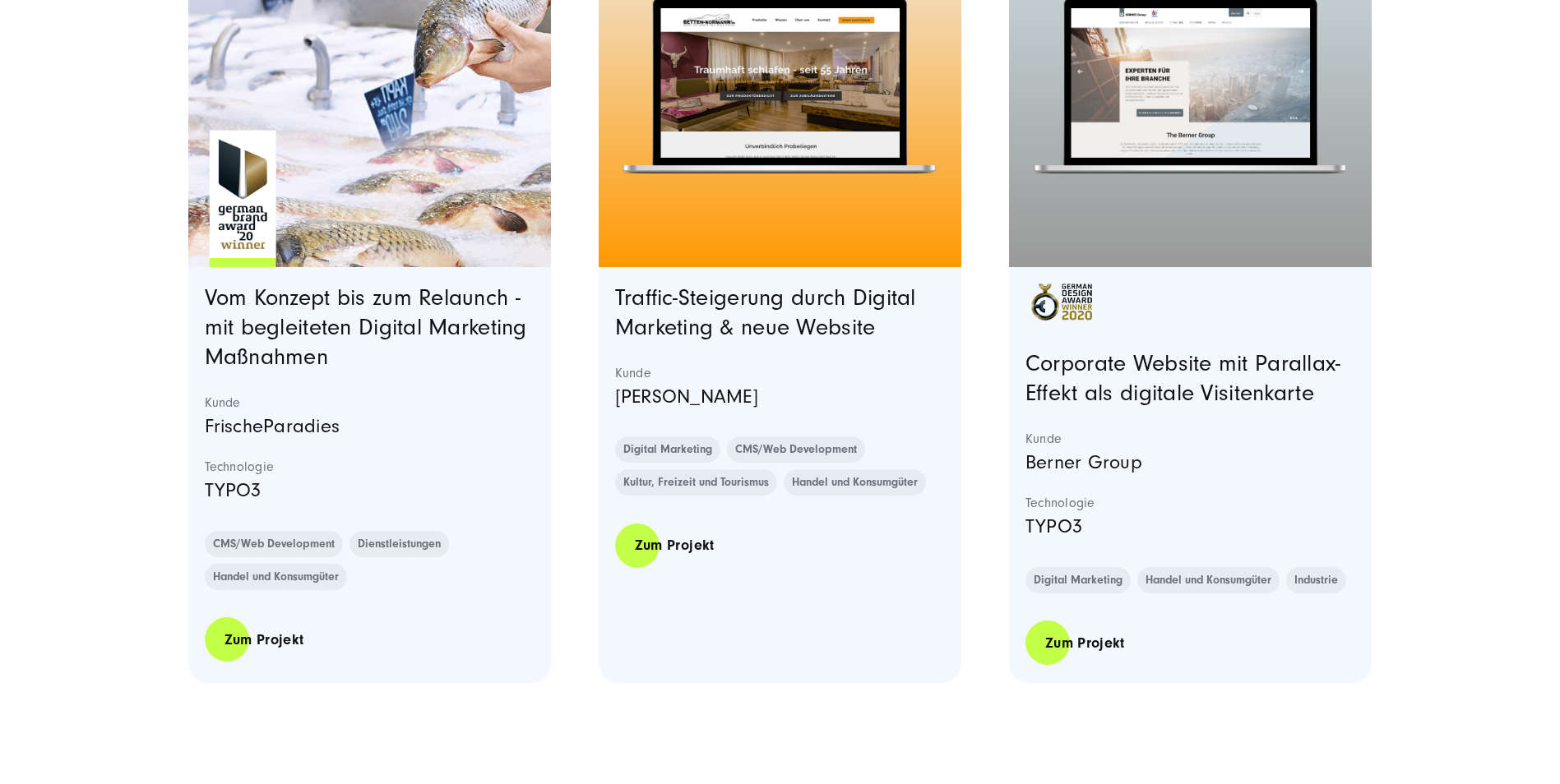
scroll to position [6493, 0]
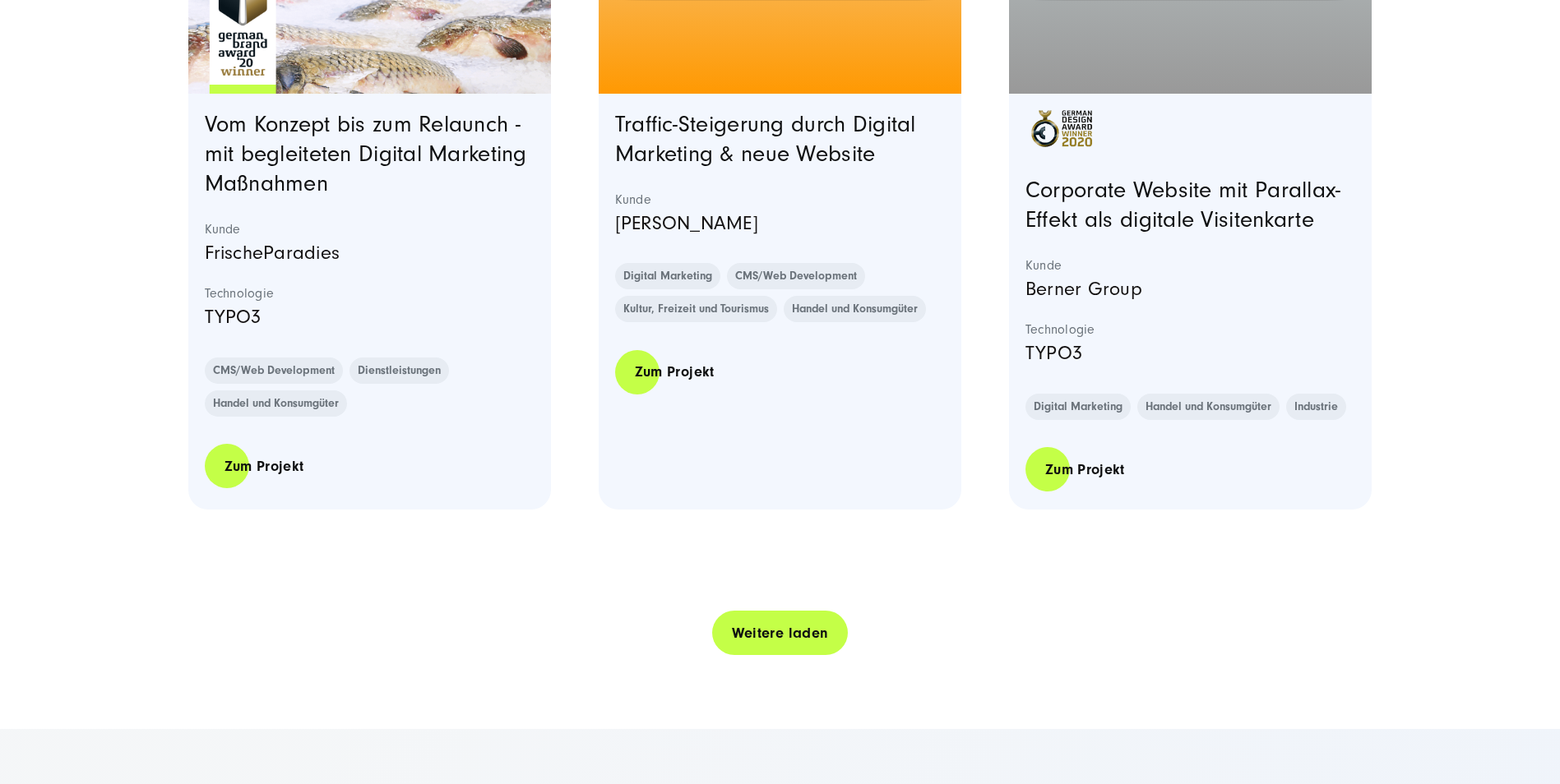
click at [753, 622] on link "Weitere laden" at bounding box center [781, 633] width 137 height 47
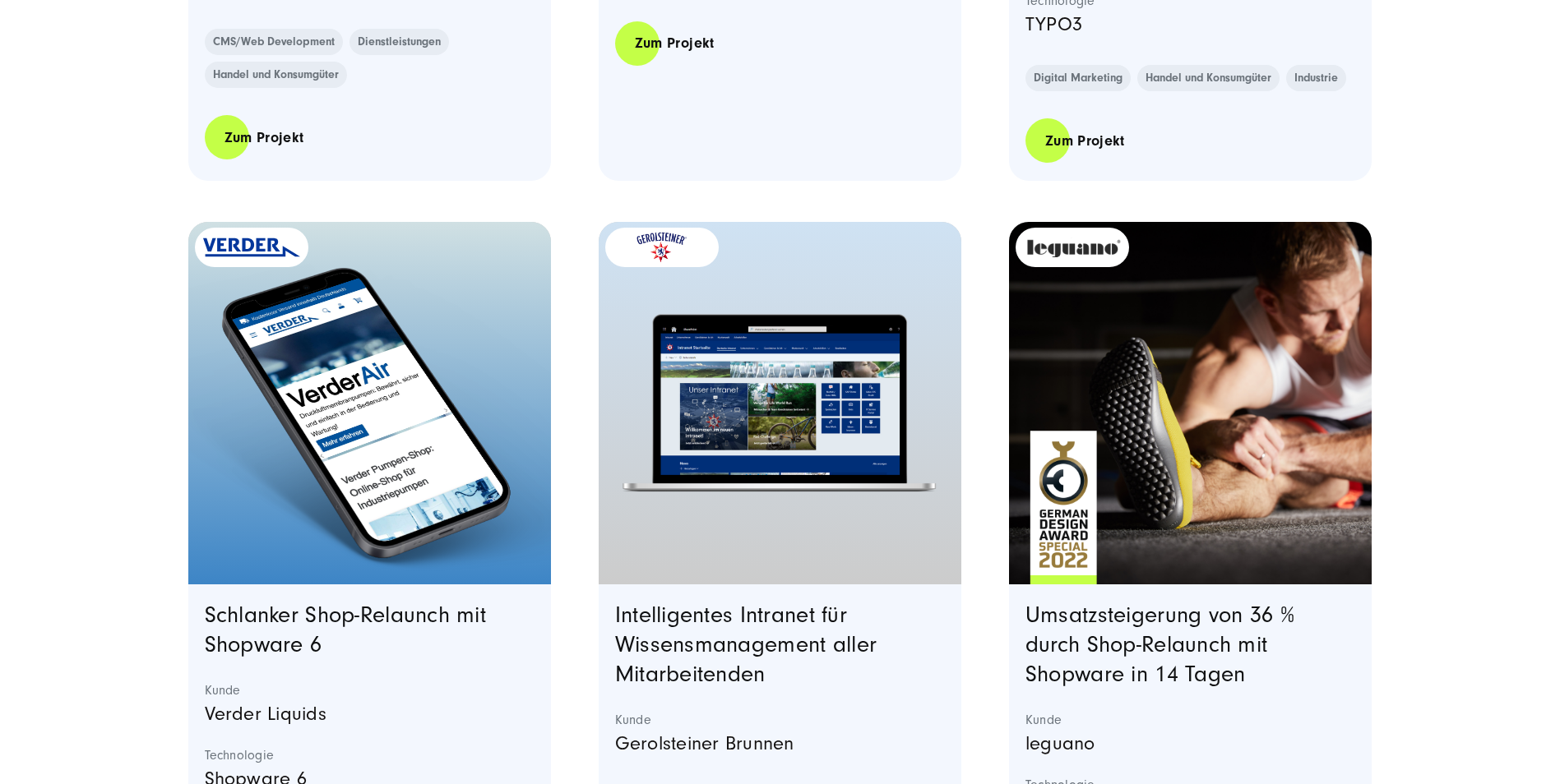
scroll to position [6905, 0]
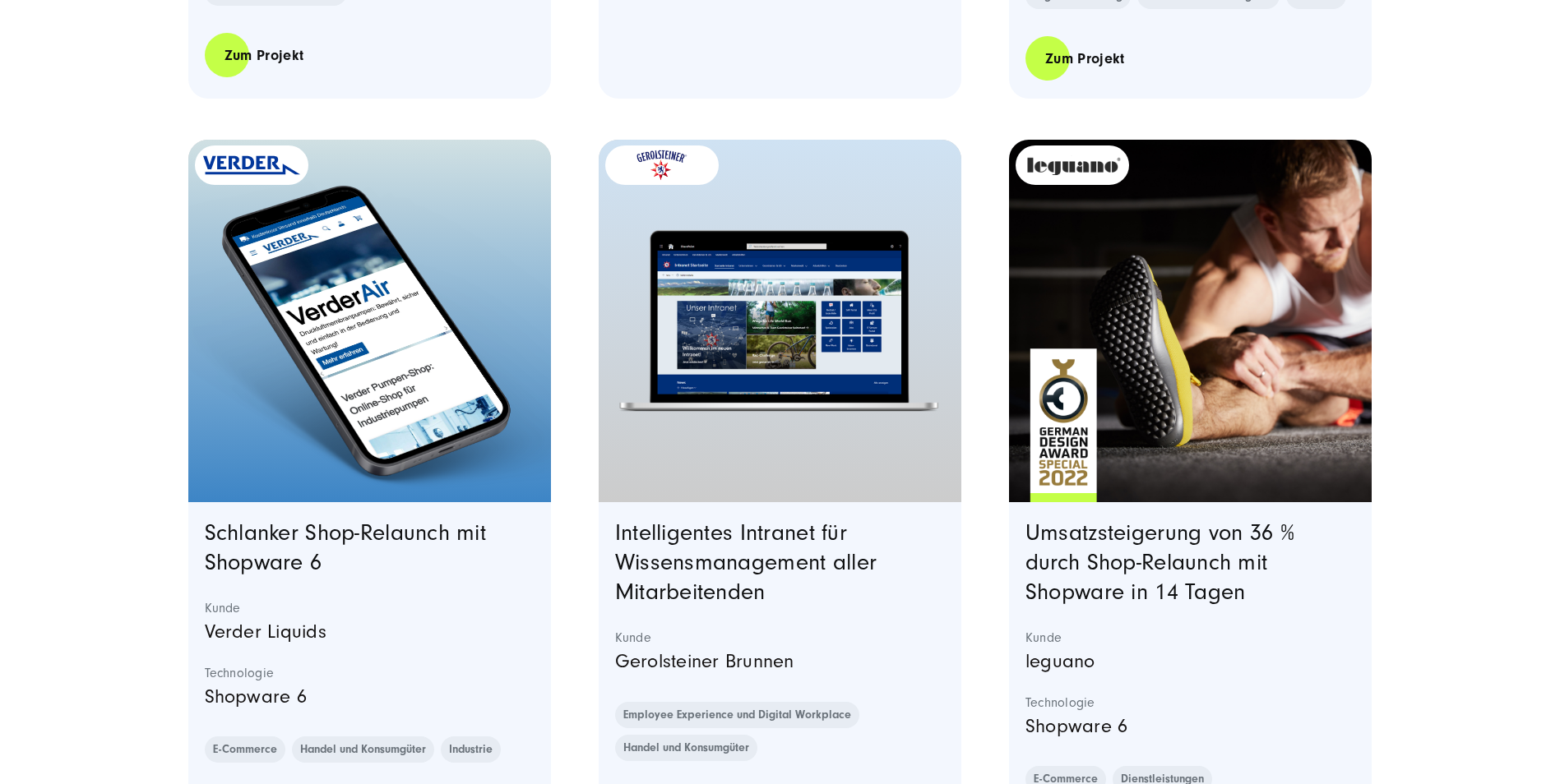
click at [758, 269] on img "Featured image: - Read full post: Gerolsteiner Brunnen | Intranet | SUNZINET" at bounding box center [780, 317] width 245 height 152
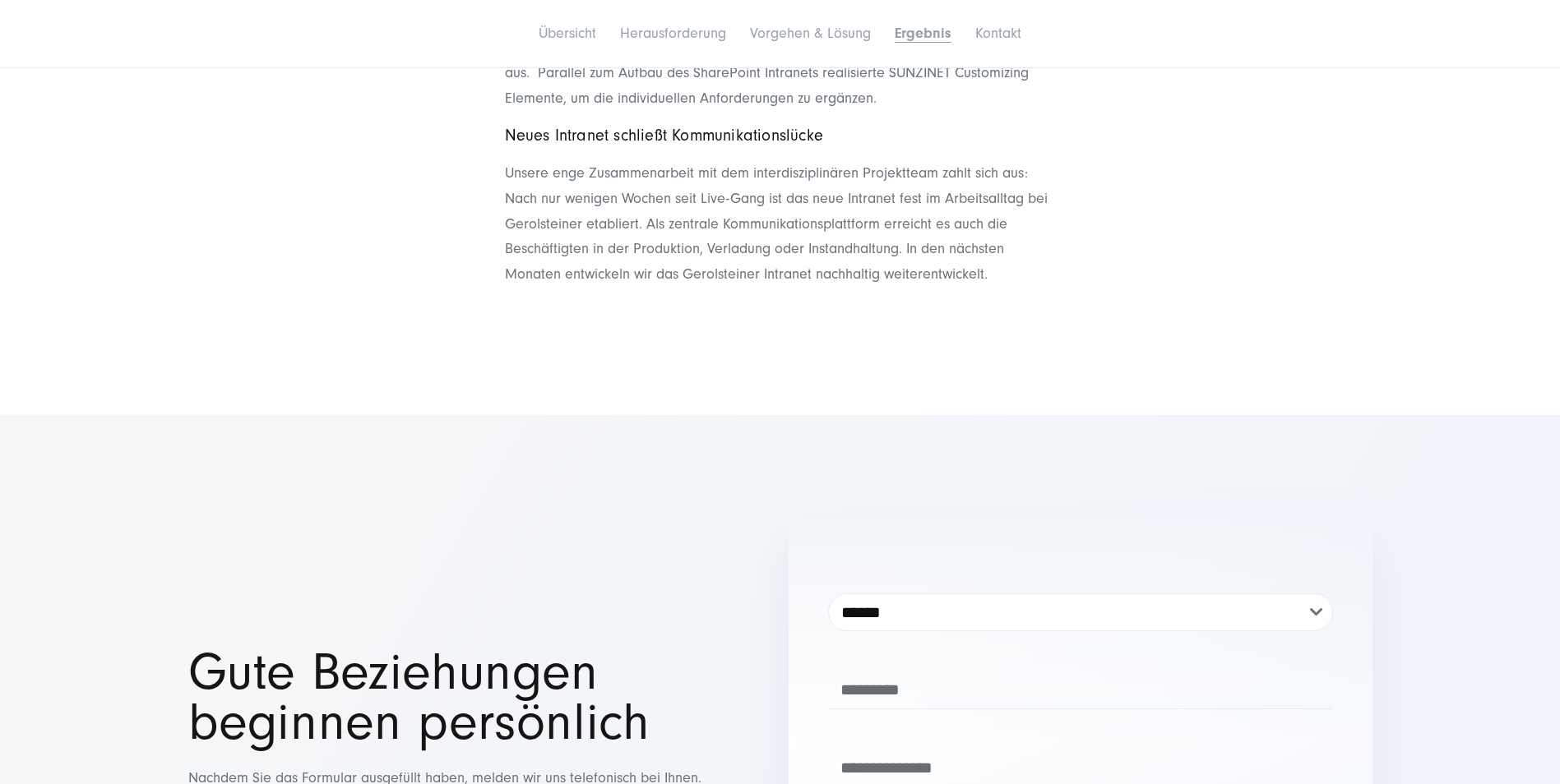
scroll to position [4110, 0]
